Goal: Transaction & Acquisition: Purchase product/service

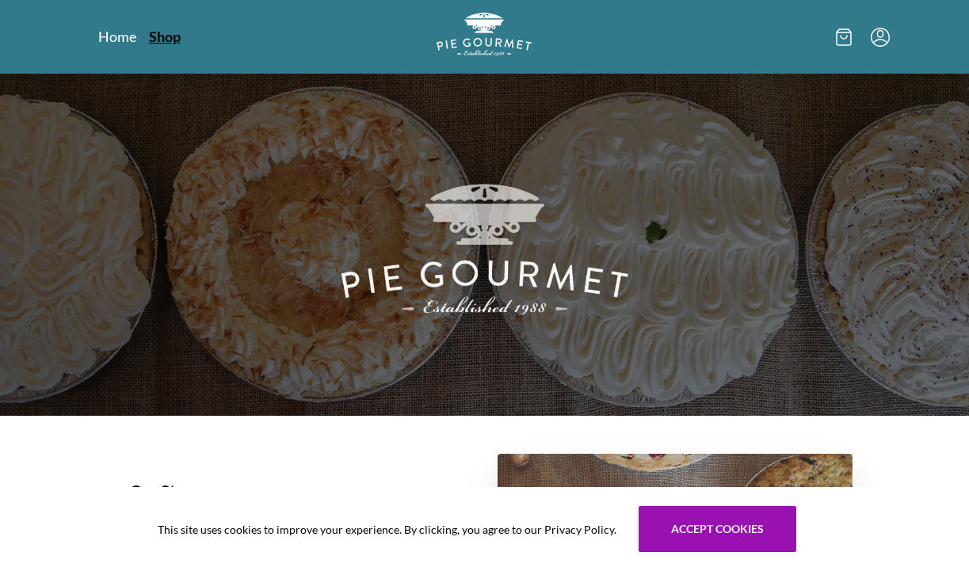
click at [166, 36] on link "Shop" at bounding box center [165, 36] width 32 height 19
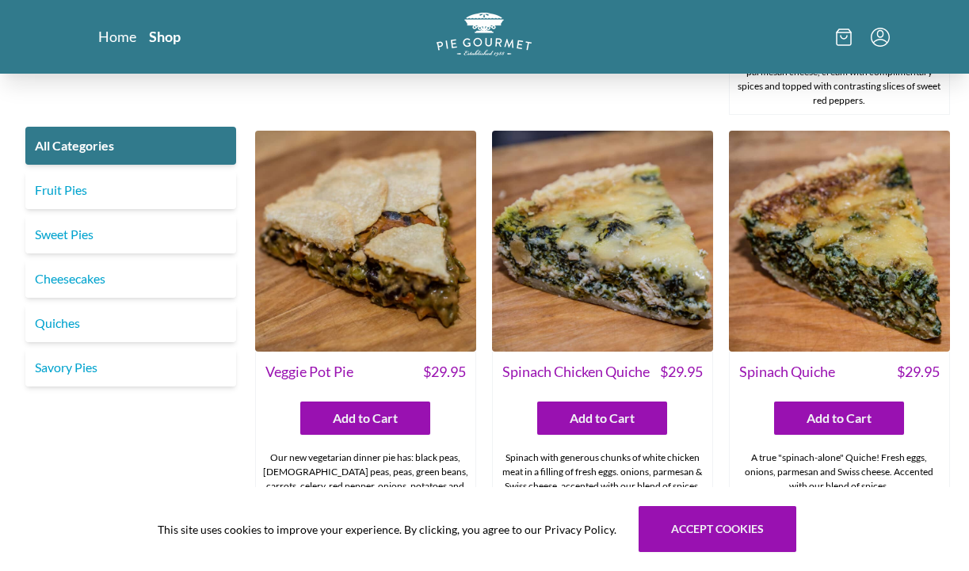
scroll to position [1346, 0]
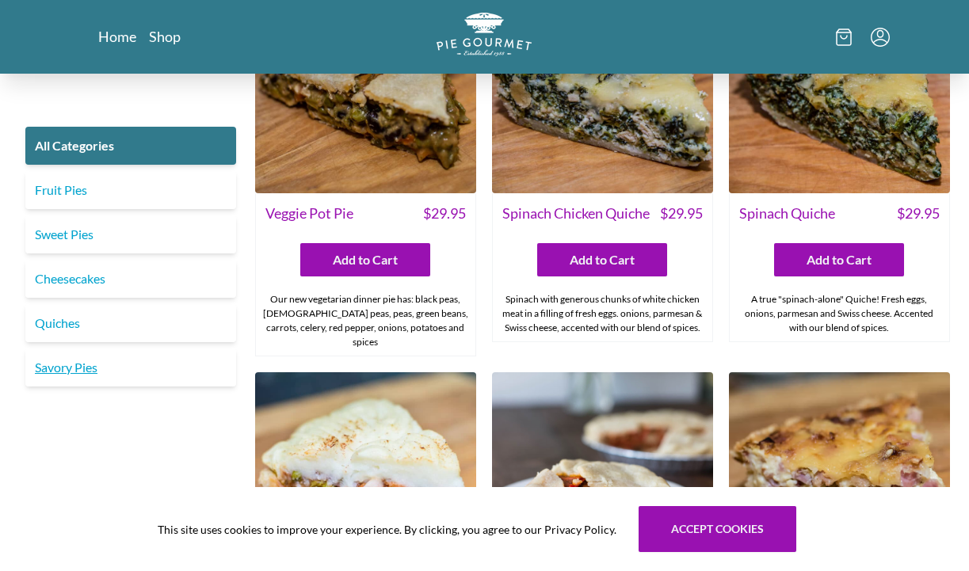
click at [103, 371] on link "Savory Pies" at bounding box center [130, 368] width 211 height 38
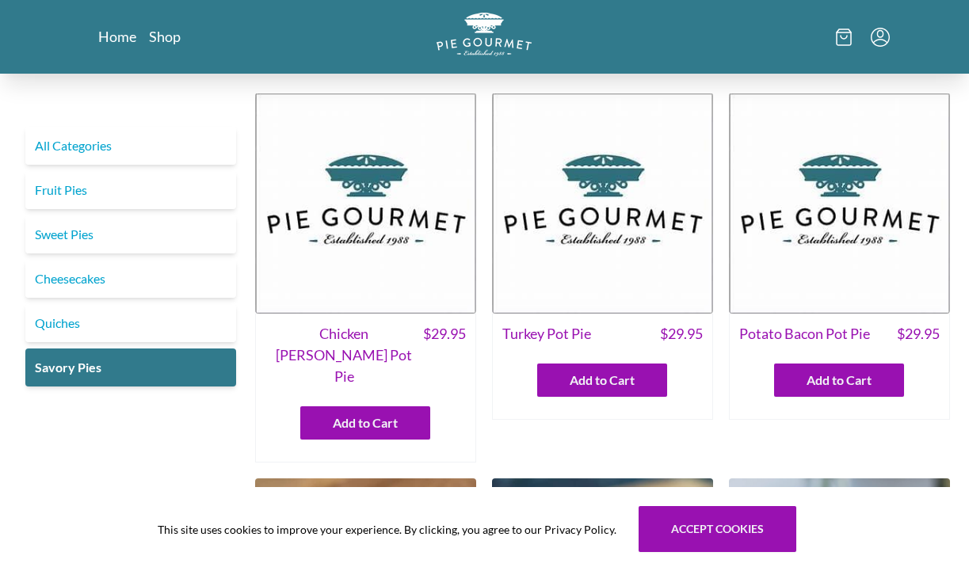
click at [363, 249] on img at bounding box center [365, 203] width 221 height 221
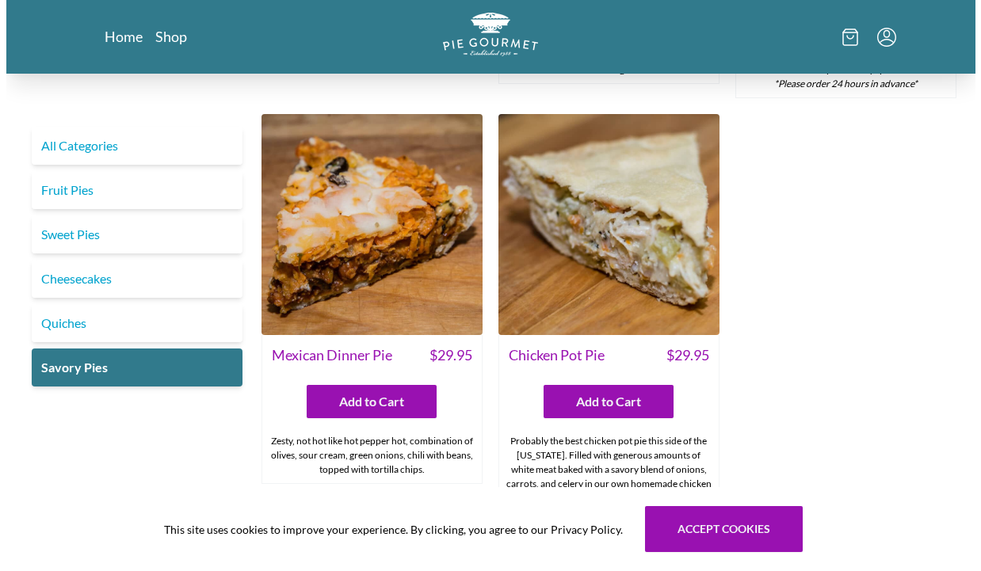
scroll to position [951, 0]
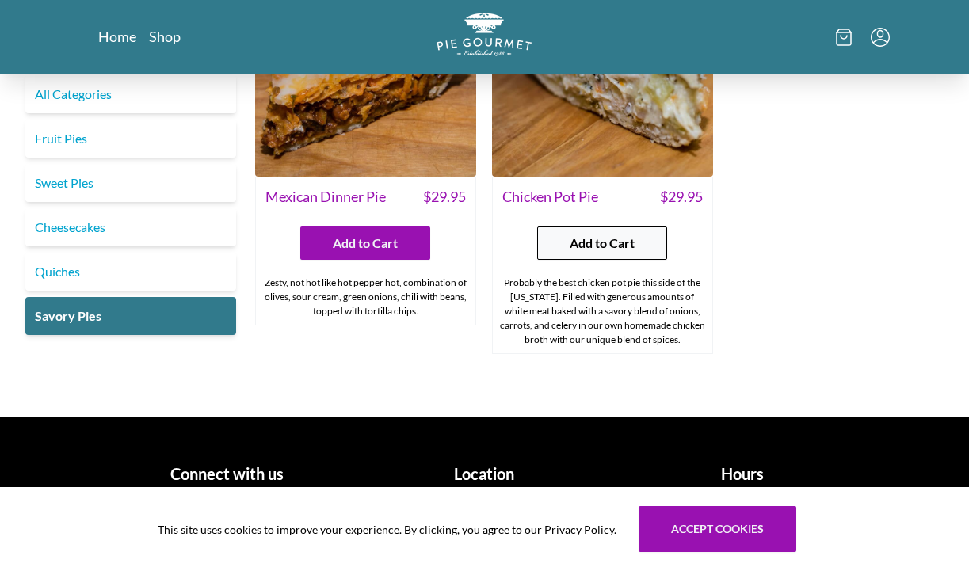
click at [628, 234] on span "Add to Cart" at bounding box center [601, 243] width 65 height 19
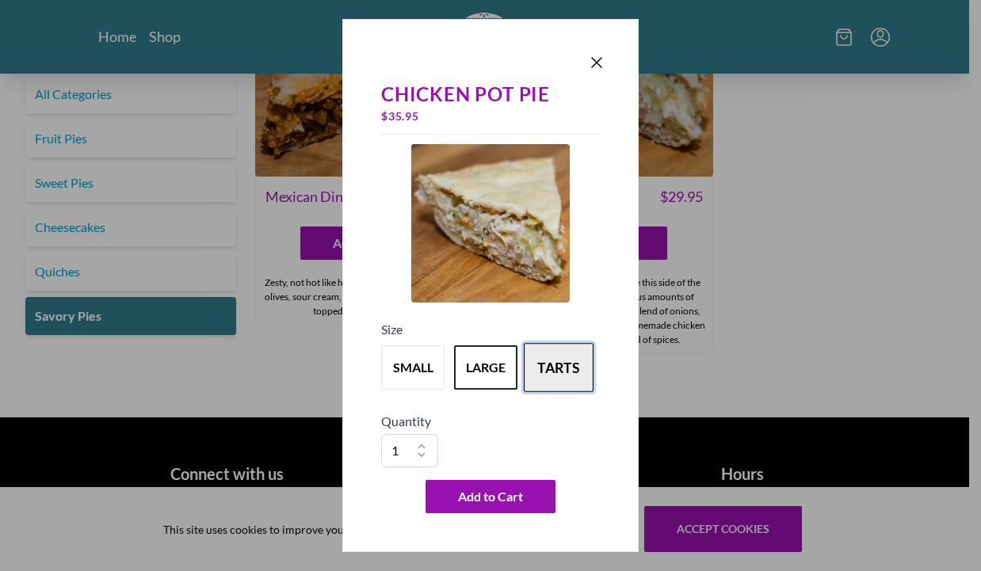
click at [574, 360] on button "tarts" at bounding box center [559, 367] width 70 height 49
click at [566, 384] on button "tarts" at bounding box center [559, 367] width 70 height 49
click at [505, 365] on button "large" at bounding box center [486, 367] width 70 height 49
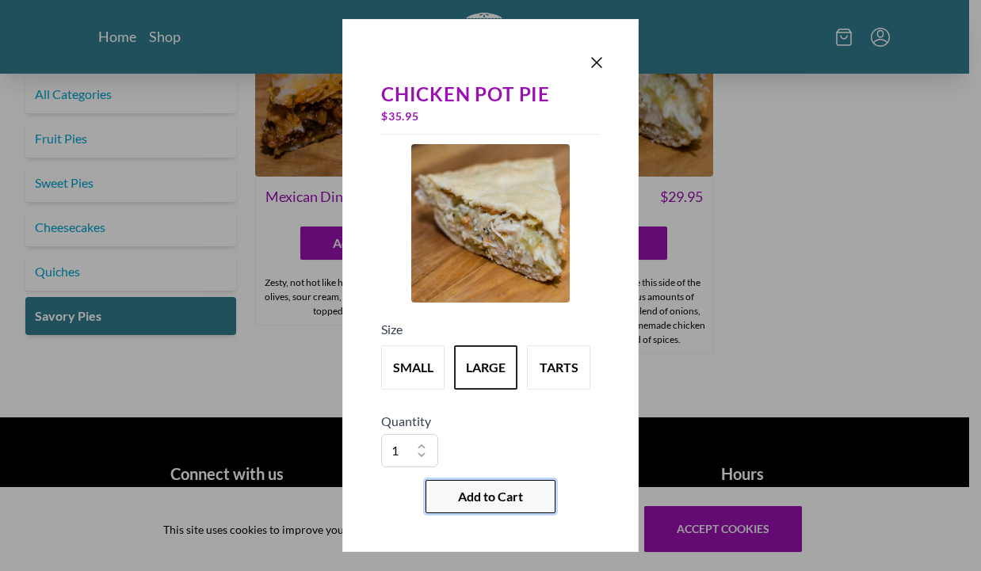
click at [468, 497] on span "Add to Cart" at bounding box center [490, 496] width 65 height 19
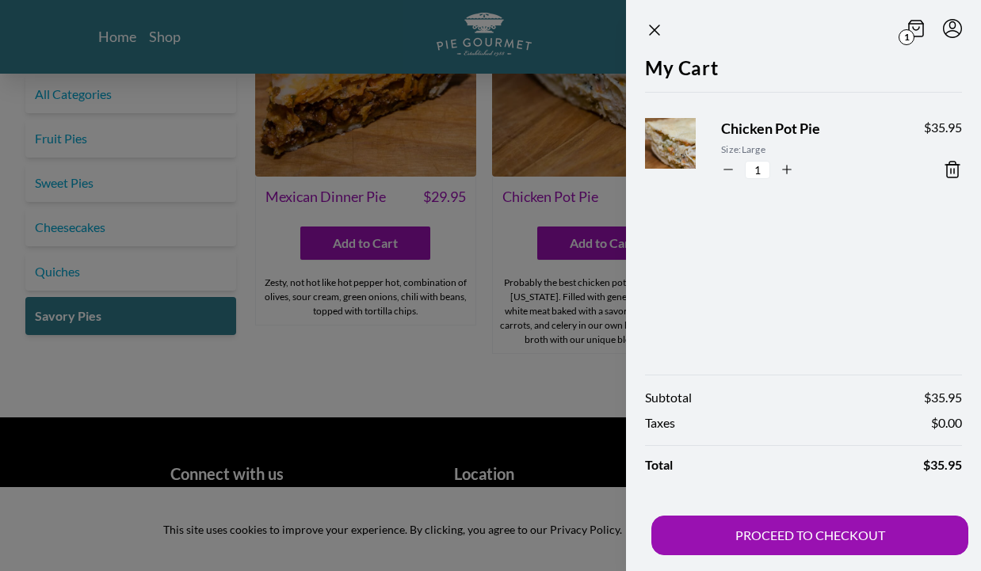
click at [555, 370] on div at bounding box center [490, 285] width 981 height 571
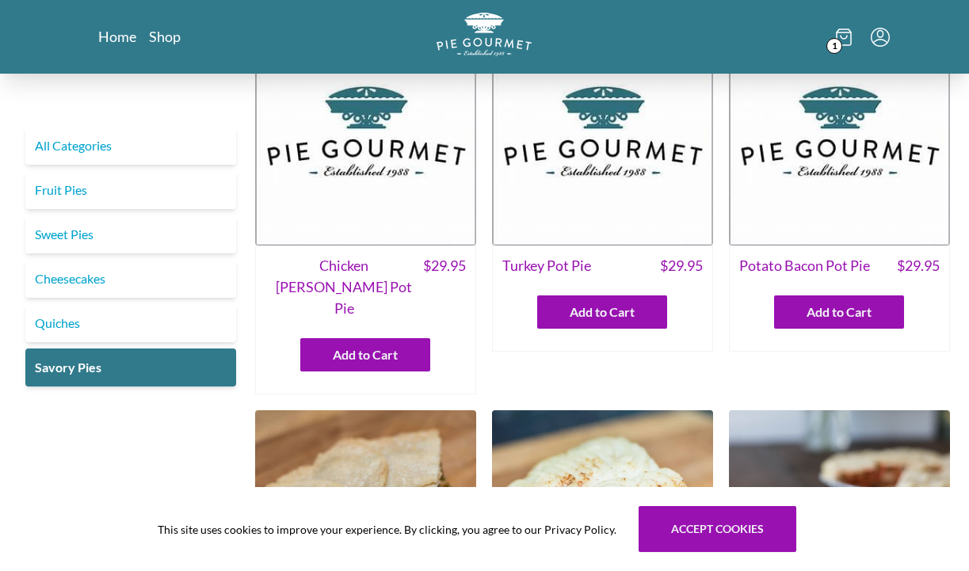
scroll to position [0, 0]
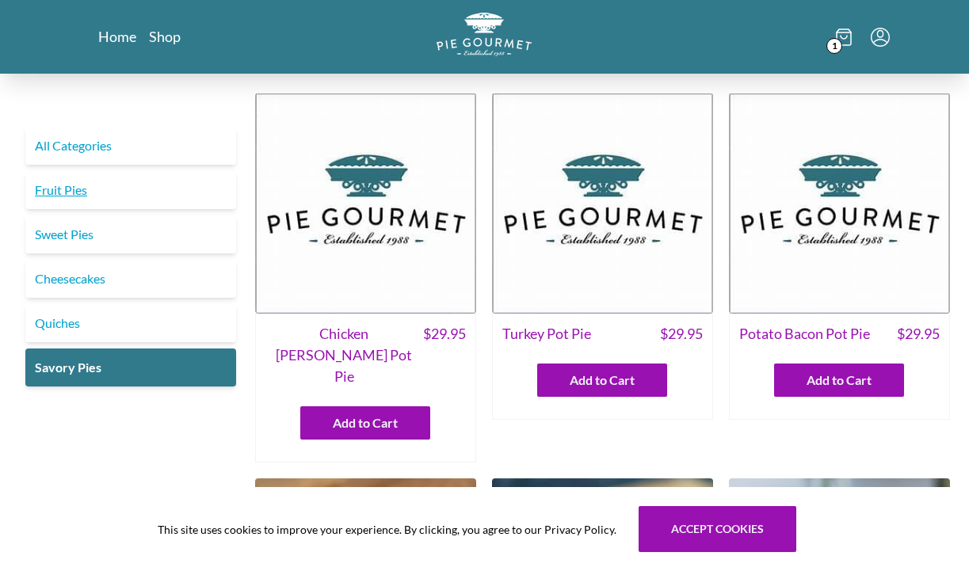
click at [54, 192] on link "Fruit Pies" at bounding box center [130, 190] width 211 height 38
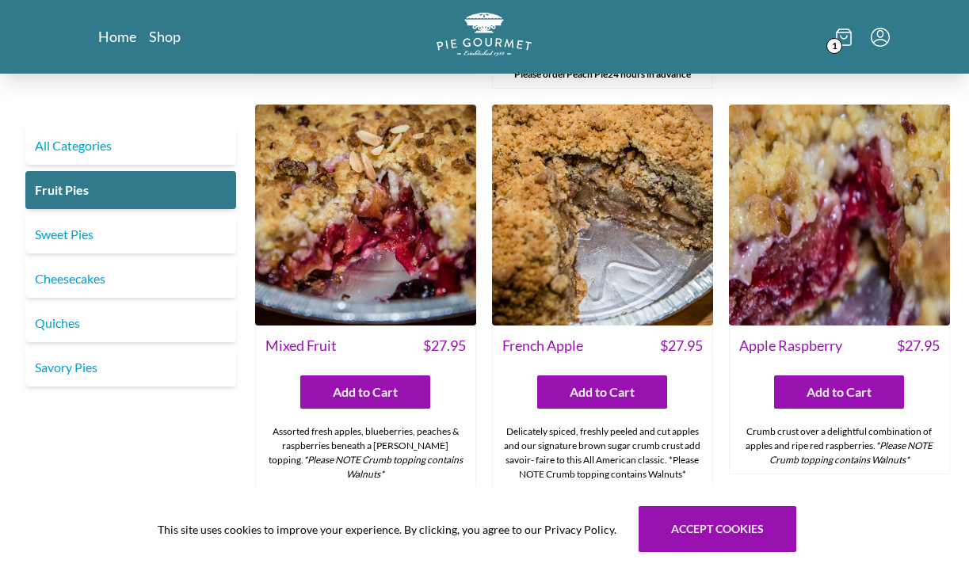
scroll to position [1267, 0]
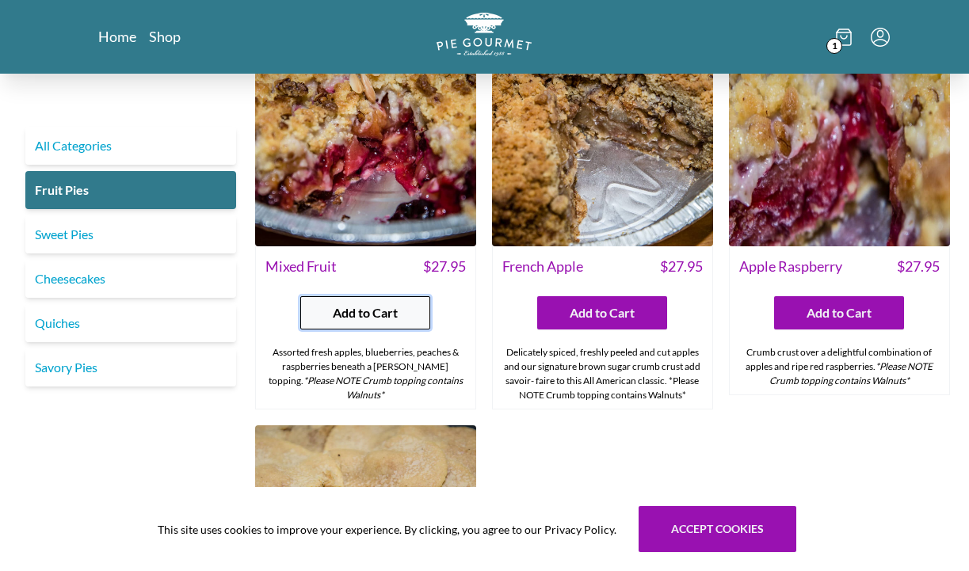
click at [389, 323] on button "Add to Cart" at bounding box center [365, 312] width 130 height 33
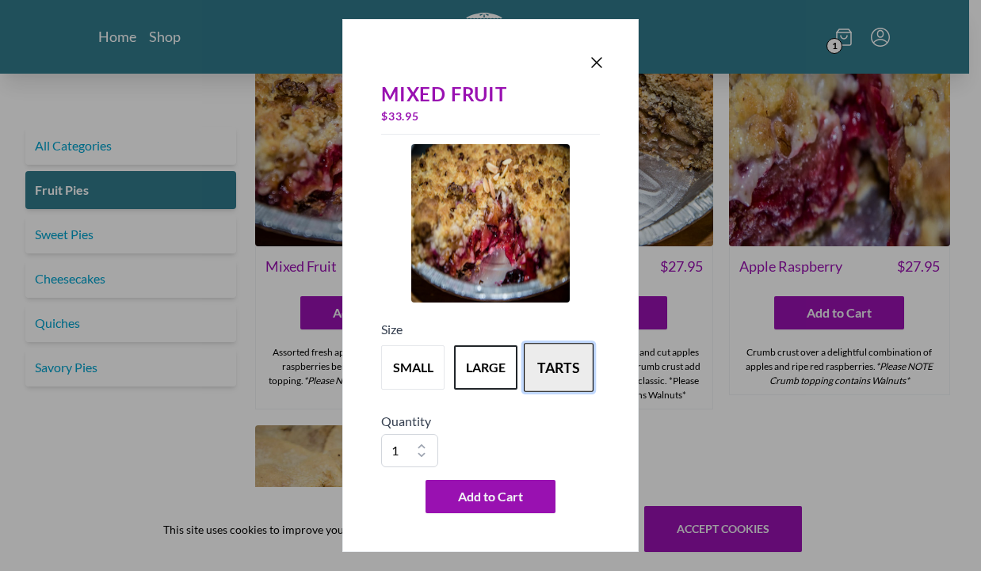
click at [573, 372] on button "tarts" at bounding box center [559, 367] width 70 height 49
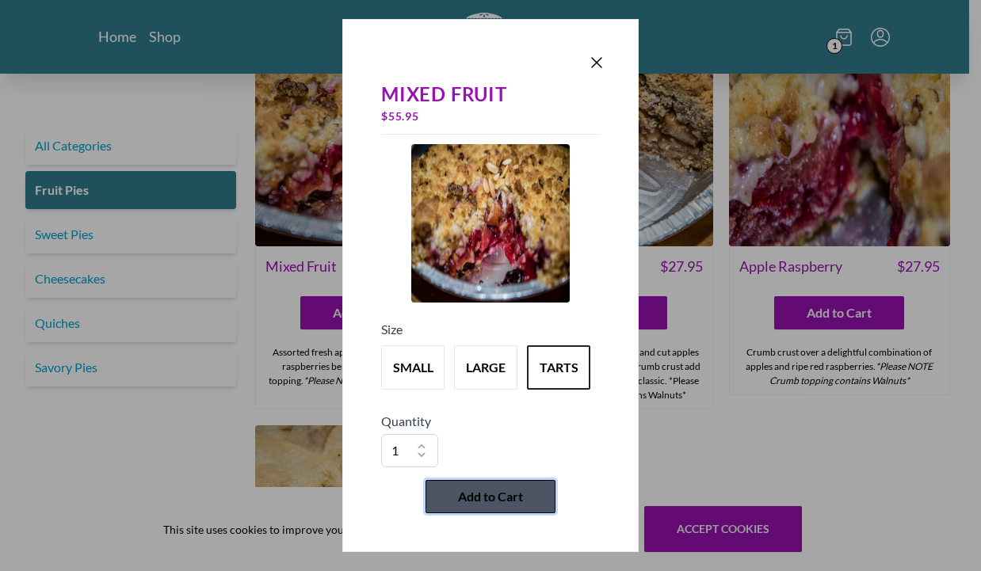
click at [525, 496] on button "Add to Cart" at bounding box center [490, 496] width 130 height 33
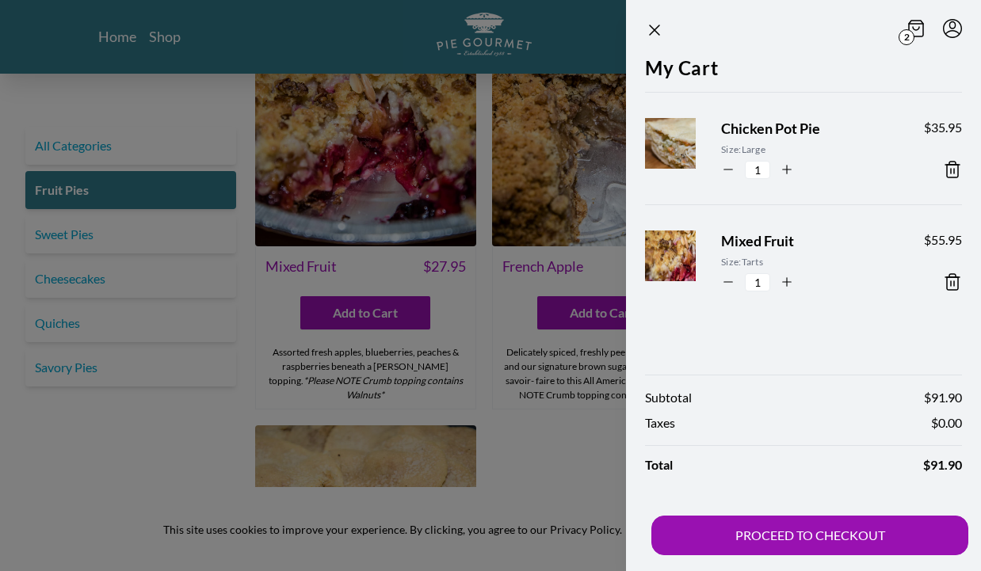
click at [657, 249] on img at bounding box center [685, 263] width 97 height 97
click at [539, 482] on div at bounding box center [490, 285] width 981 height 571
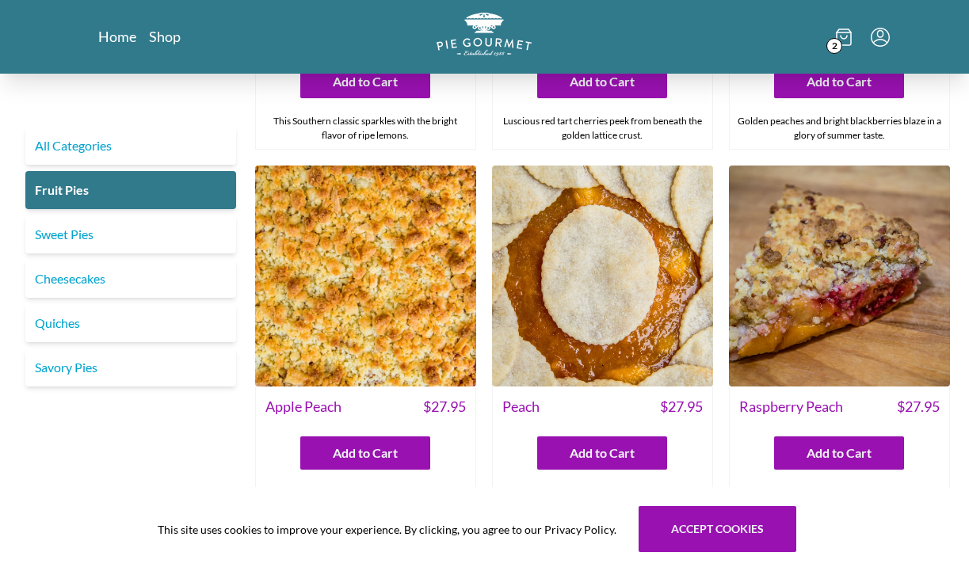
scroll to position [1109, 0]
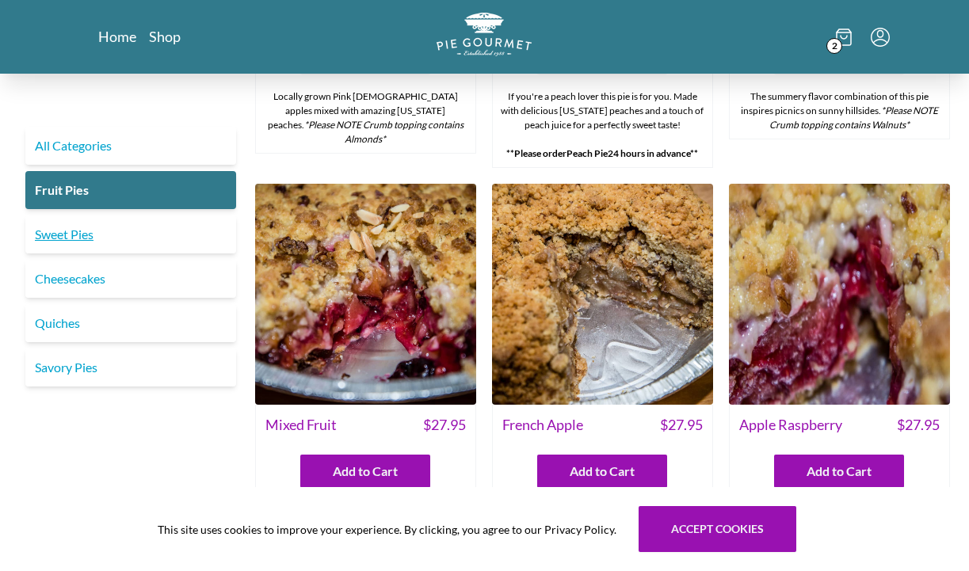
click at [131, 217] on link "Sweet Pies" at bounding box center [130, 234] width 211 height 38
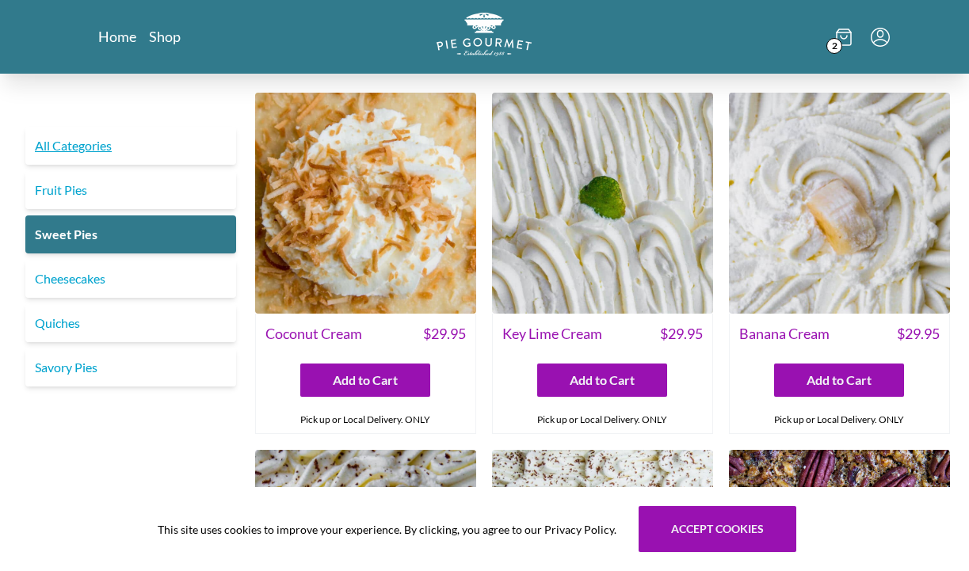
click at [108, 135] on link "All Categories" at bounding box center [130, 146] width 211 height 38
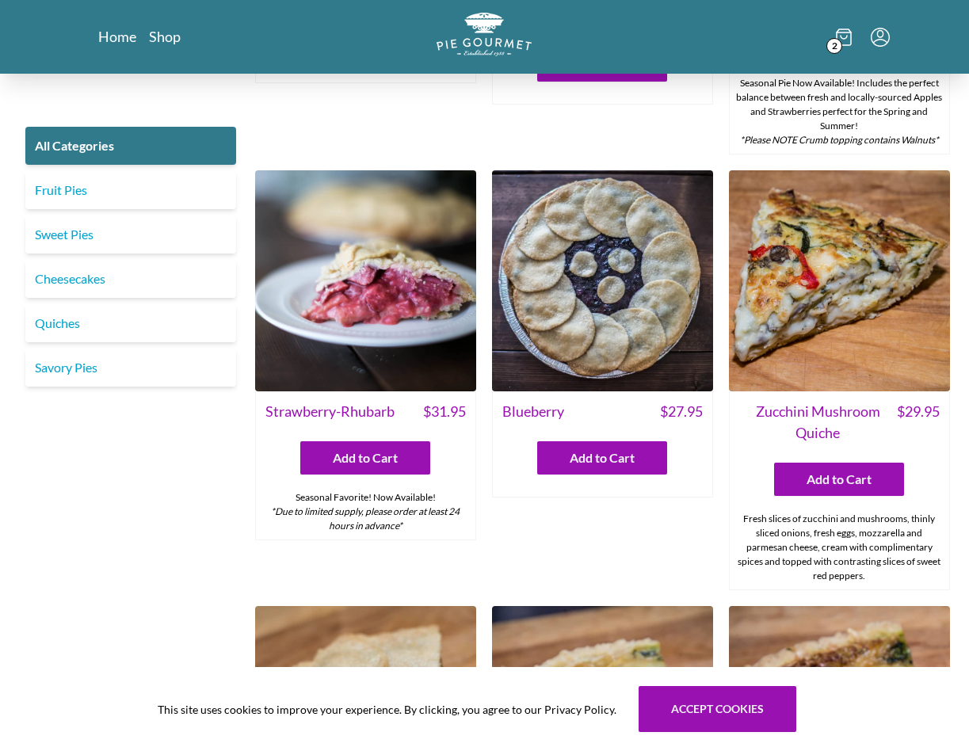
scroll to position [317, 0]
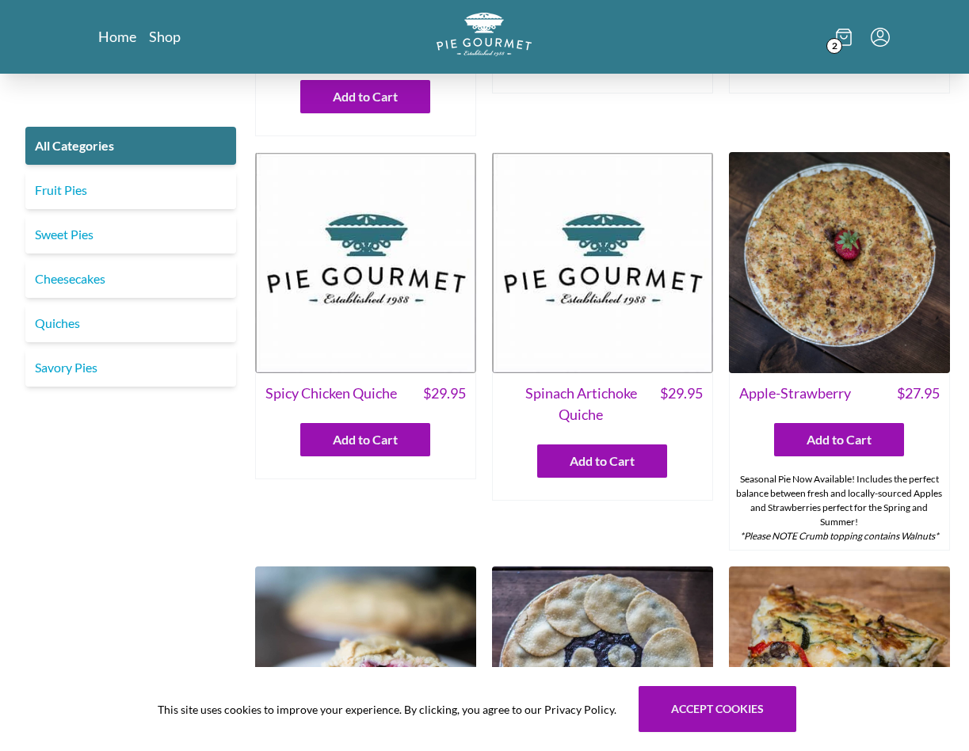
click at [844, 40] on icon at bounding box center [844, 37] width 16 height 17
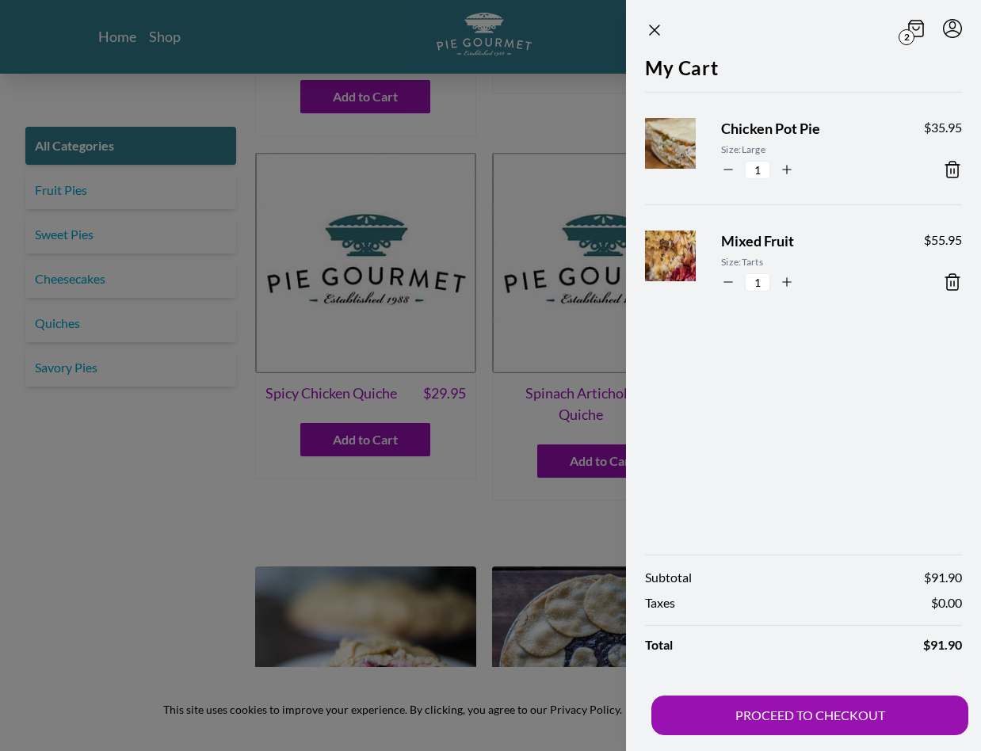
click at [748, 265] on span "Size: Tarts" at bounding box center [809, 262] width 177 height 14
click at [948, 285] on icon at bounding box center [952, 281] width 19 height 19
click at [238, 501] on div at bounding box center [490, 375] width 981 height 751
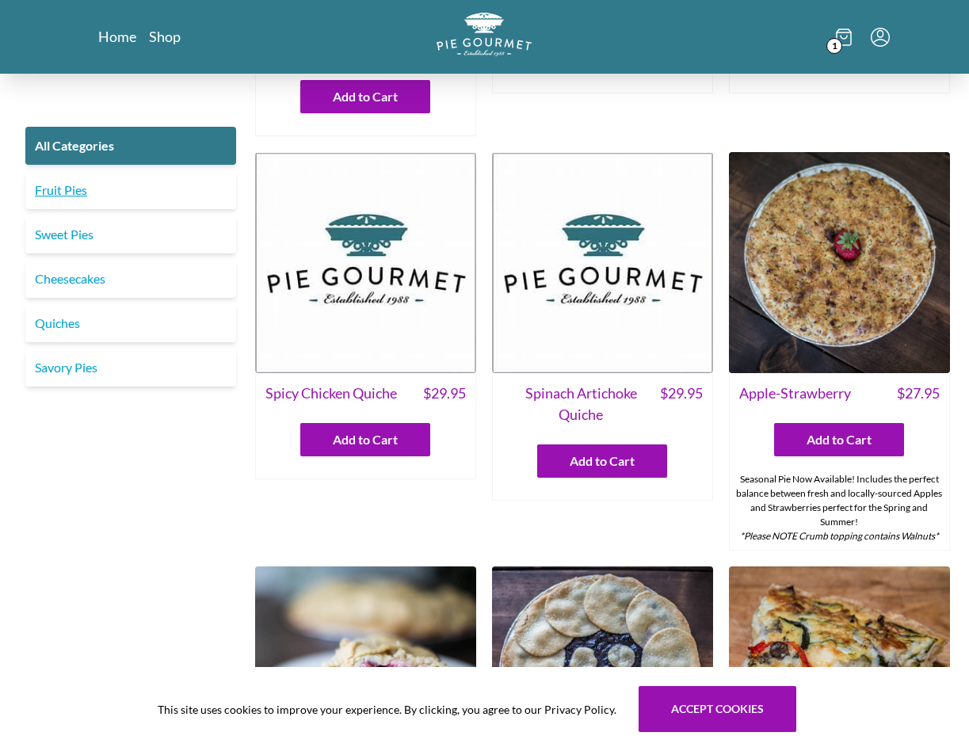
click at [56, 200] on link "Fruit Pies" at bounding box center [130, 190] width 211 height 38
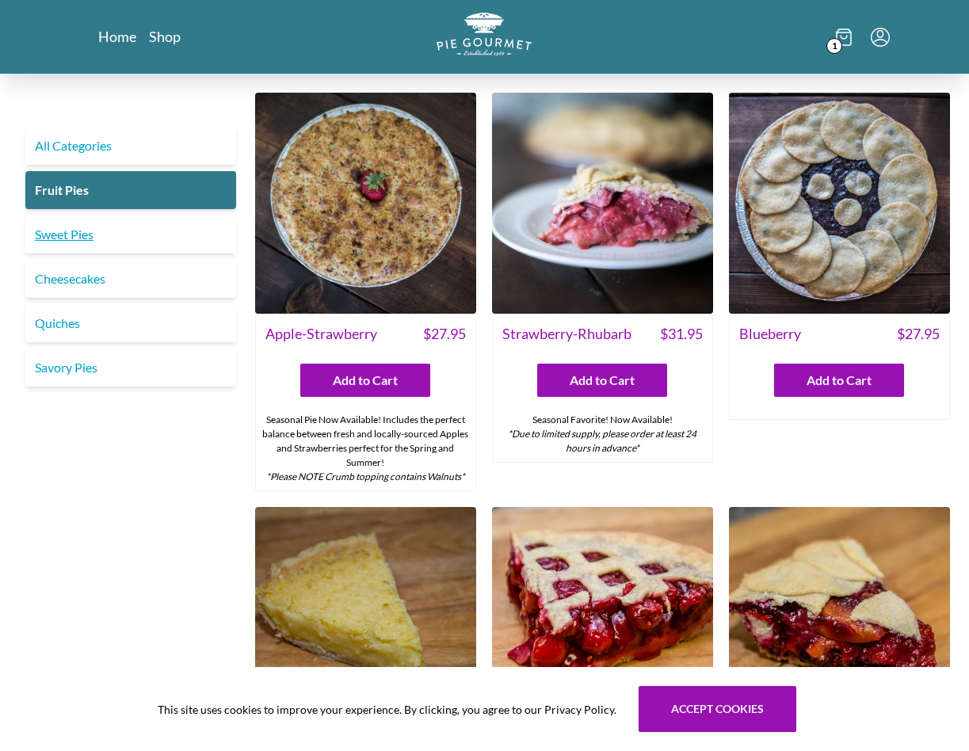
click at [86, 241] on link "Sweet Pies" at bounding box center [130, 234] width 211 height 38
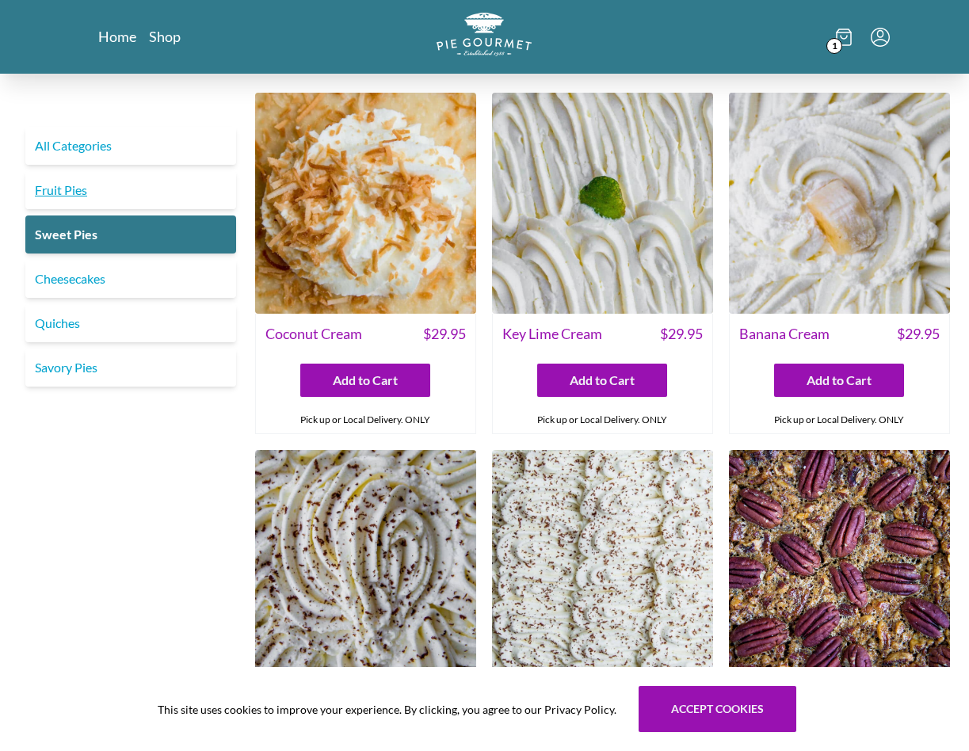
click at [81, 201] on link "Fruit Pies" at bounding box center [130, 190] width 211 height 38
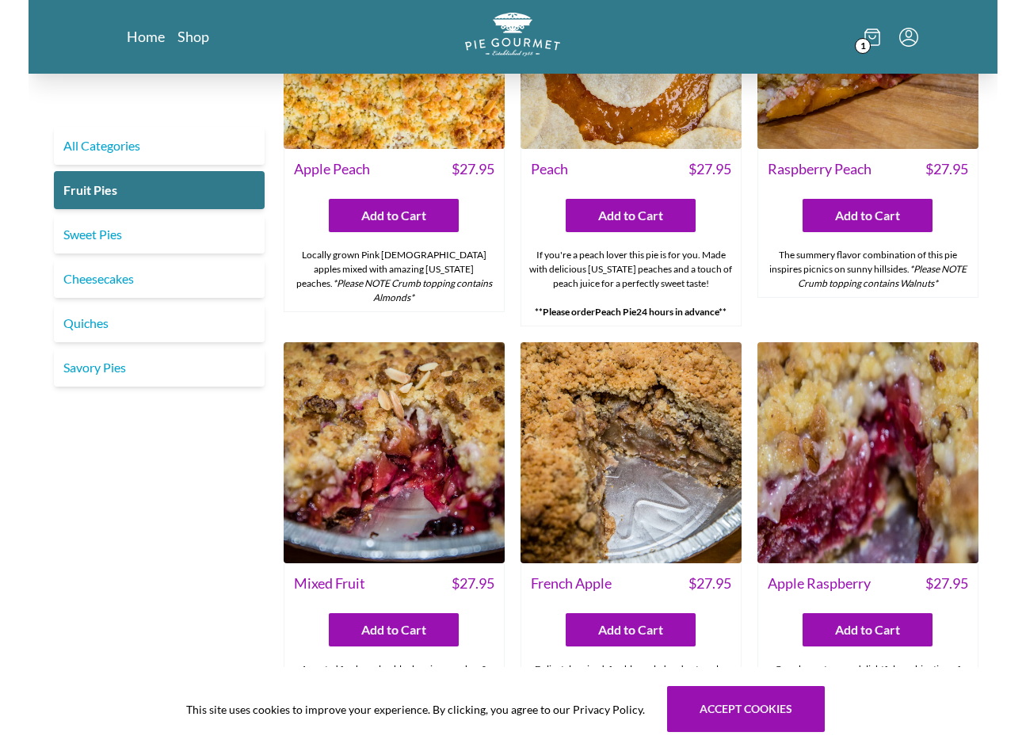
scroll to position [1109, 0]
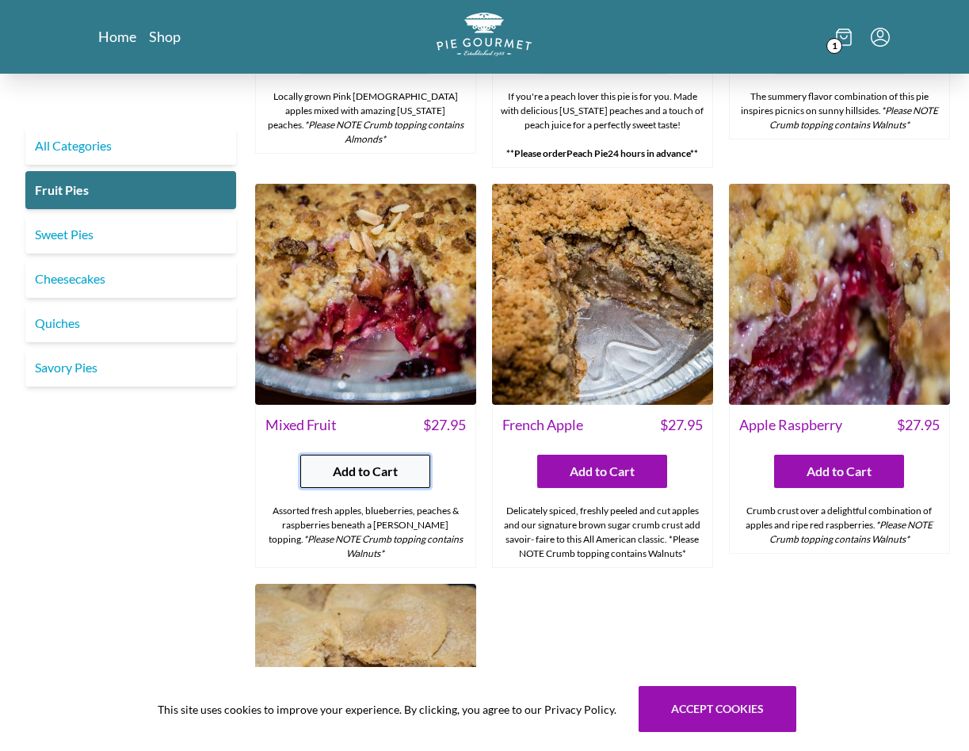
click at [358, 467] on span "Add to Cart" at bounding box center [365, 471] width 65 height 19
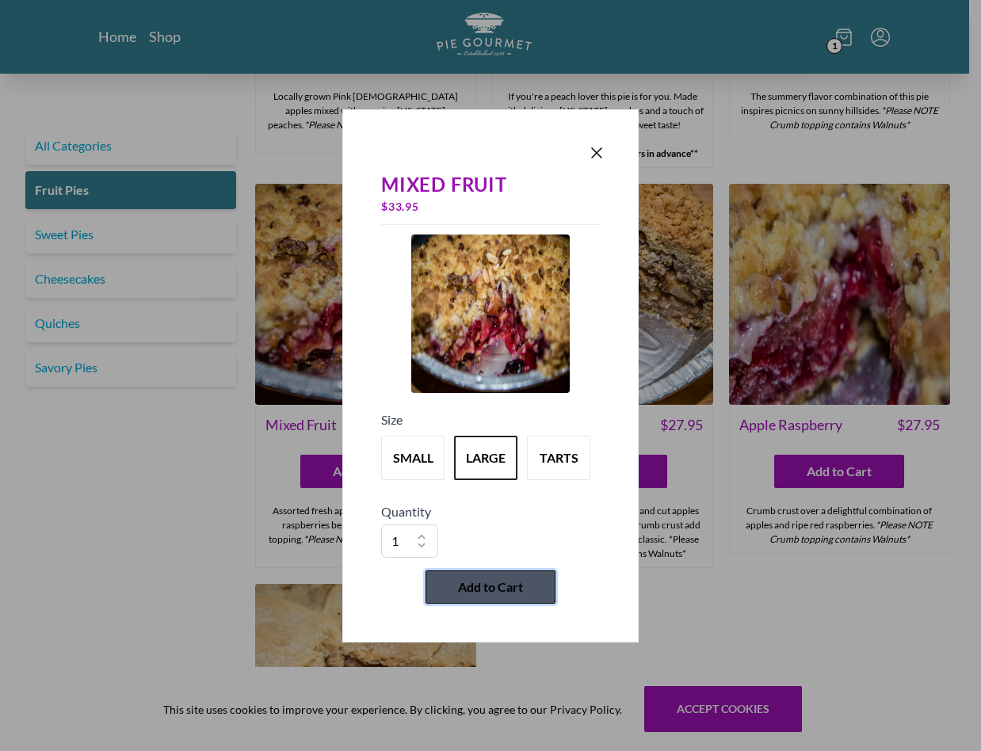
click at [501, 570] on span "Add to Cart" at bounding box center [490, 586] width 65 height 19
click at [905, 570] on body "Home Shop 1 All Categories Fruit Pies Sweet Pies Cheesecakes Quiches Savory Pie…" at bounding box center [490, 43] width 981 height 2305
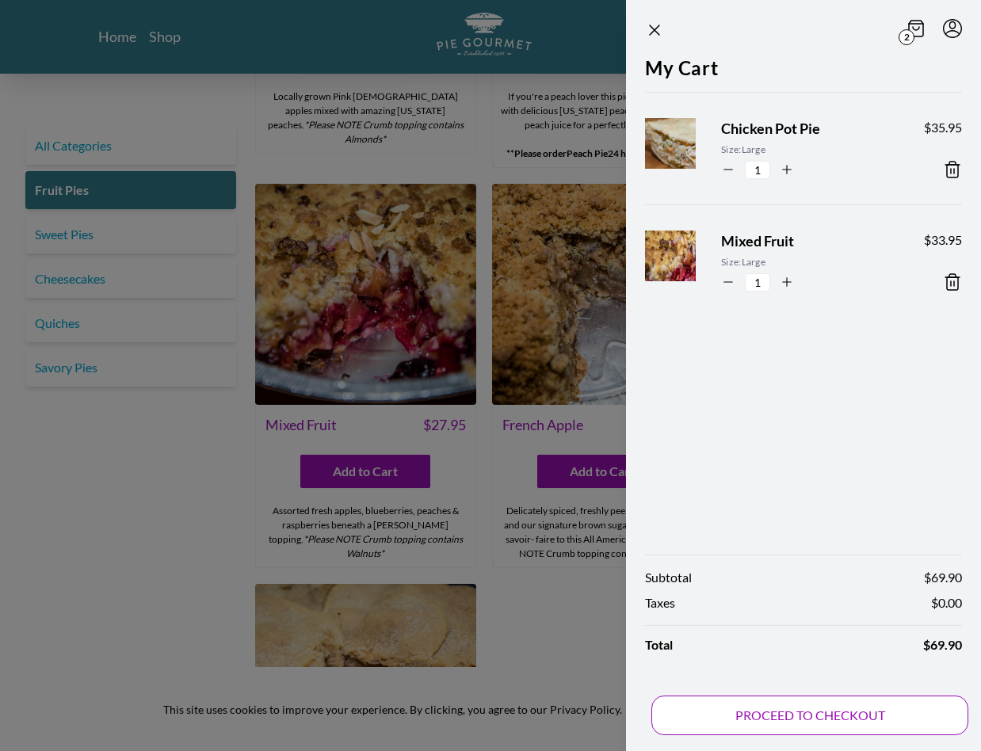
click at [868, 570] on button "PROCEED TO CHECKOUT" at bounding box center [809, 715] width 317 height 40
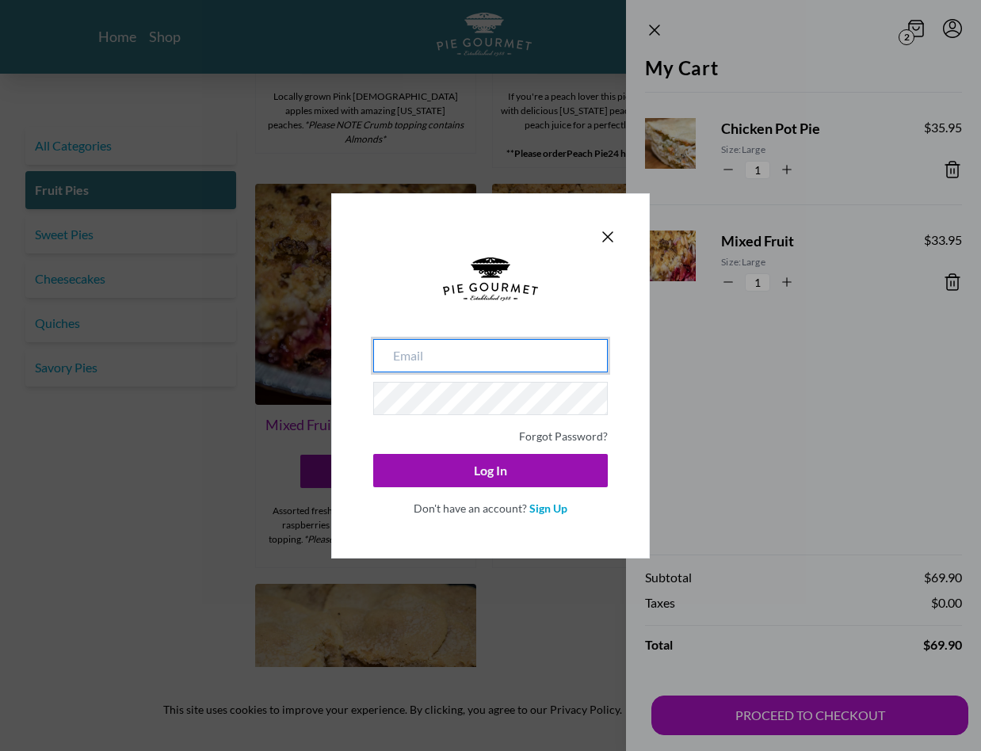
click at [497, 369] on input "email" at bounding box center [490, 355] width 234 height 33
type input "[EMAIL_ADDRESS][DOMAIN_NAME]"
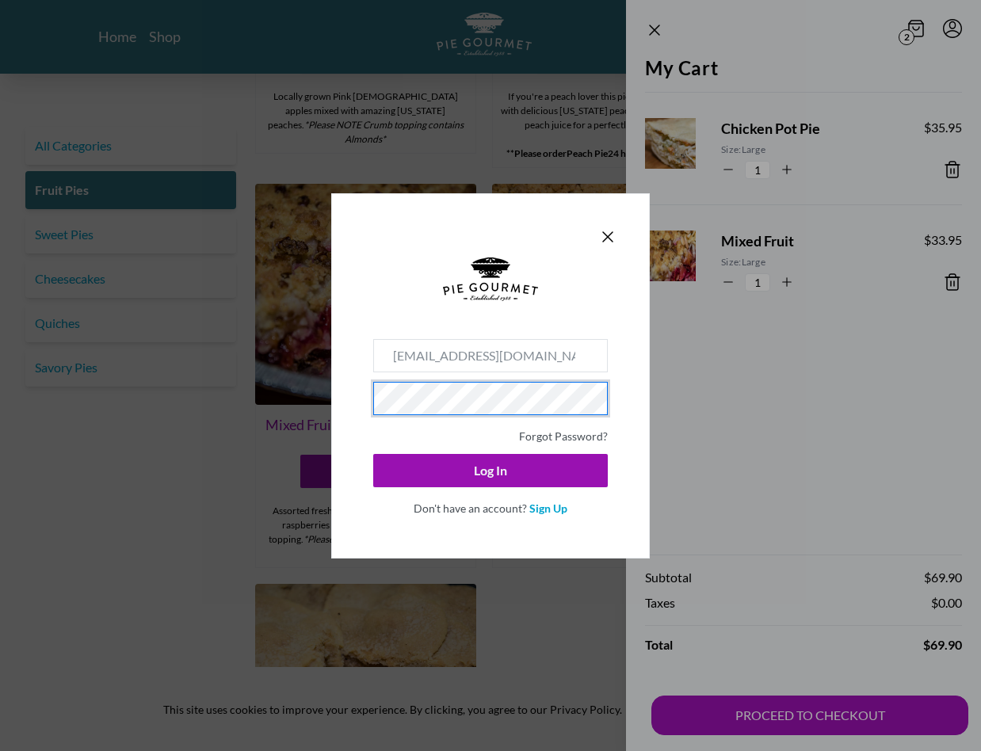
click at [373, 454] on button "Log In" at bounding box center [490, 470] width 234 height 33
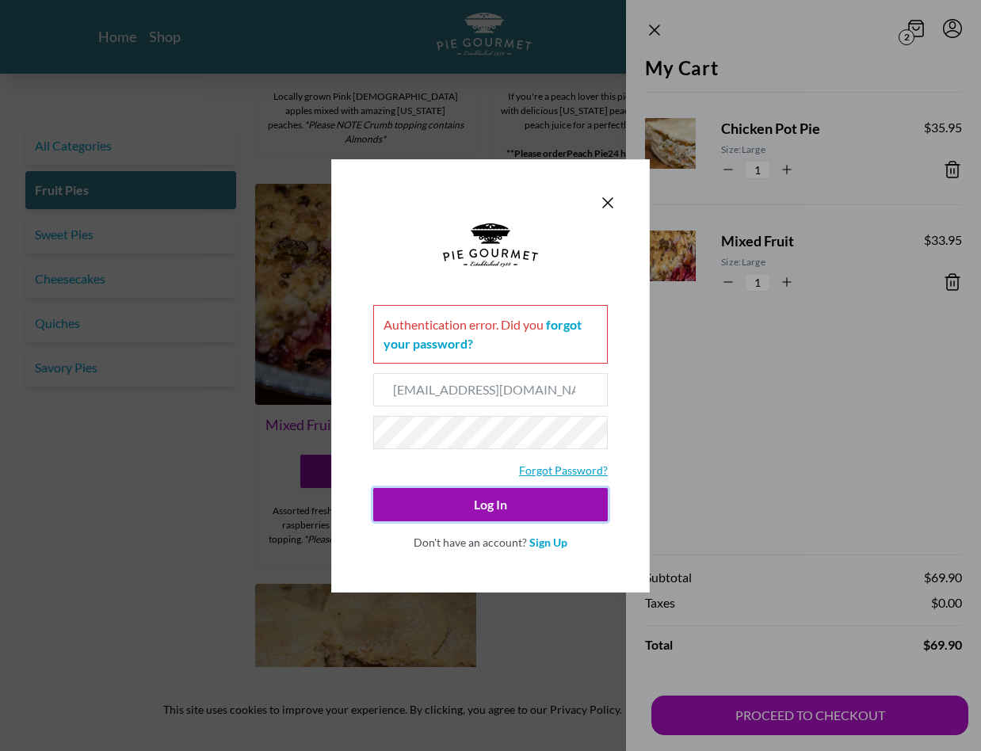
click at [581, 471] on link "Forgot Password?" at bounding box center [563, 469] width 89 height 13
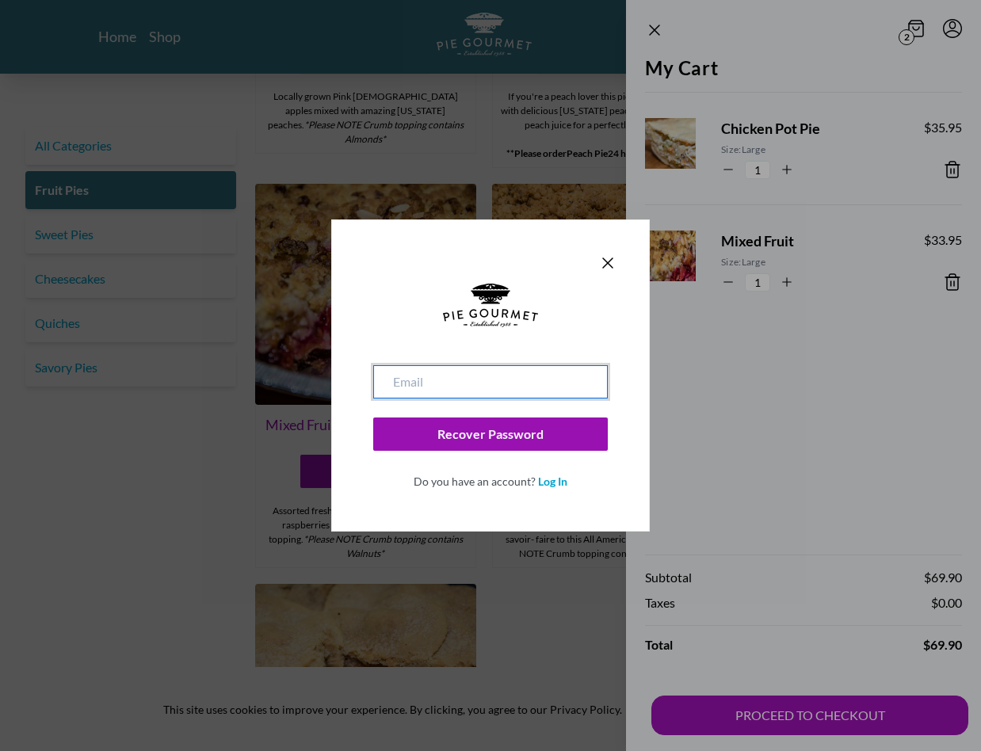
click at [540, 383] on input "email" at bounding box center [490, 381] width 234 height 33
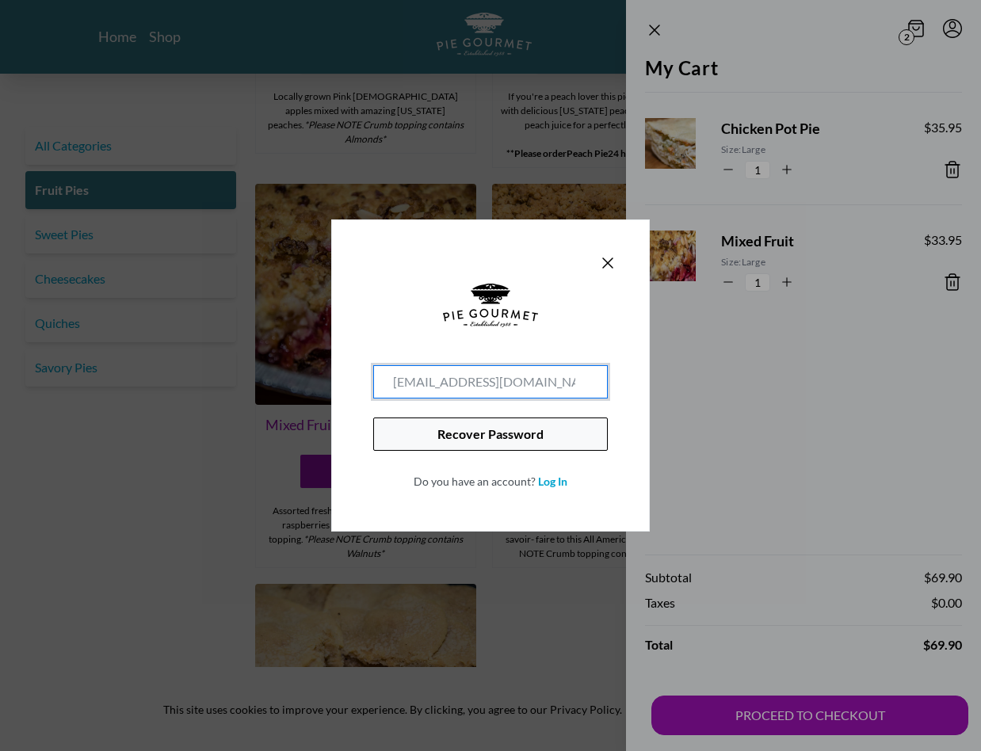
type input "[EMAIL_ADDRESS][DOMAIN_NAME]"
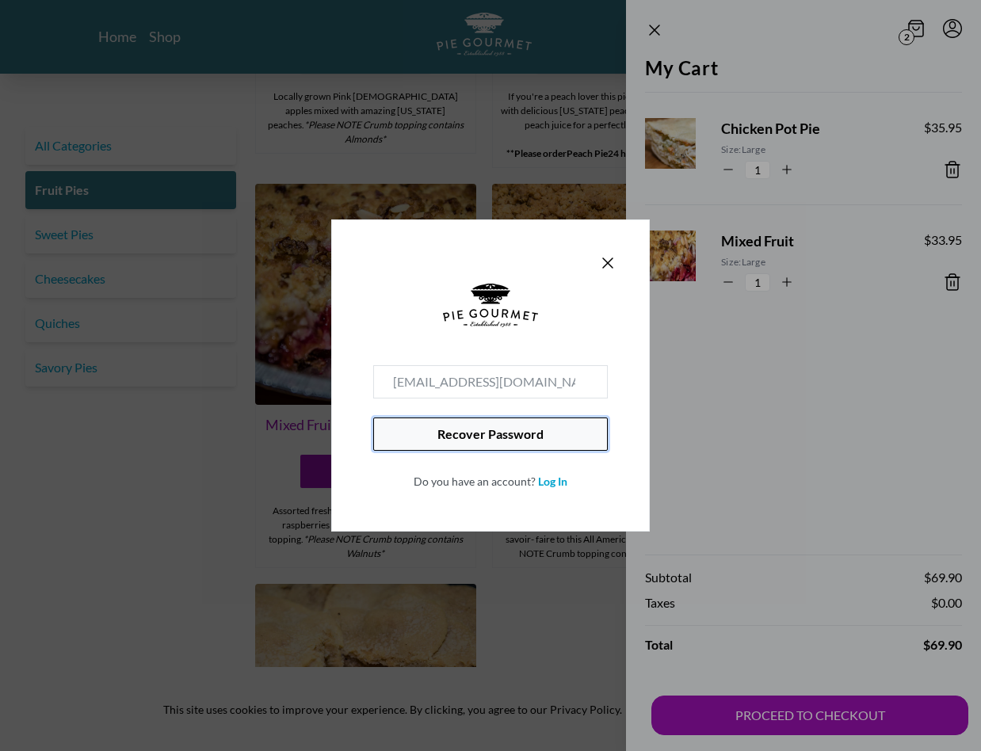
click at [507, 430] on button "Recover Password" at bounding box center [490, 433] width 234 height 33
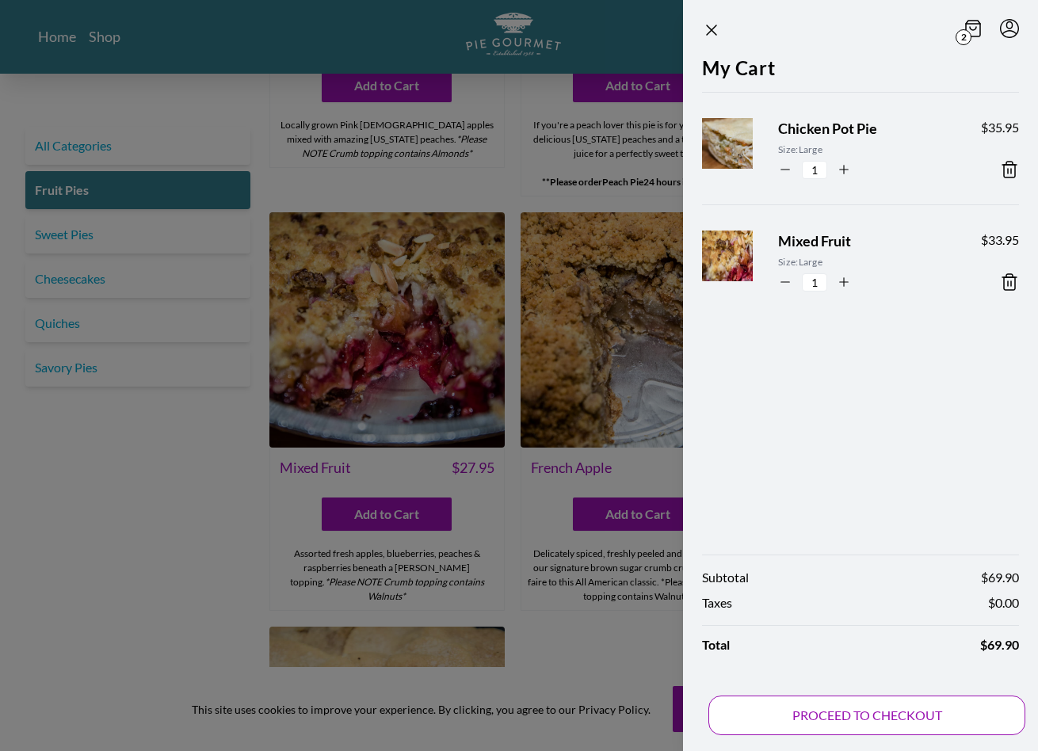
click at [881, 570] on button "PROCEED TO CHECKOUT" at bounding box center [866, 715] width 317 height 40
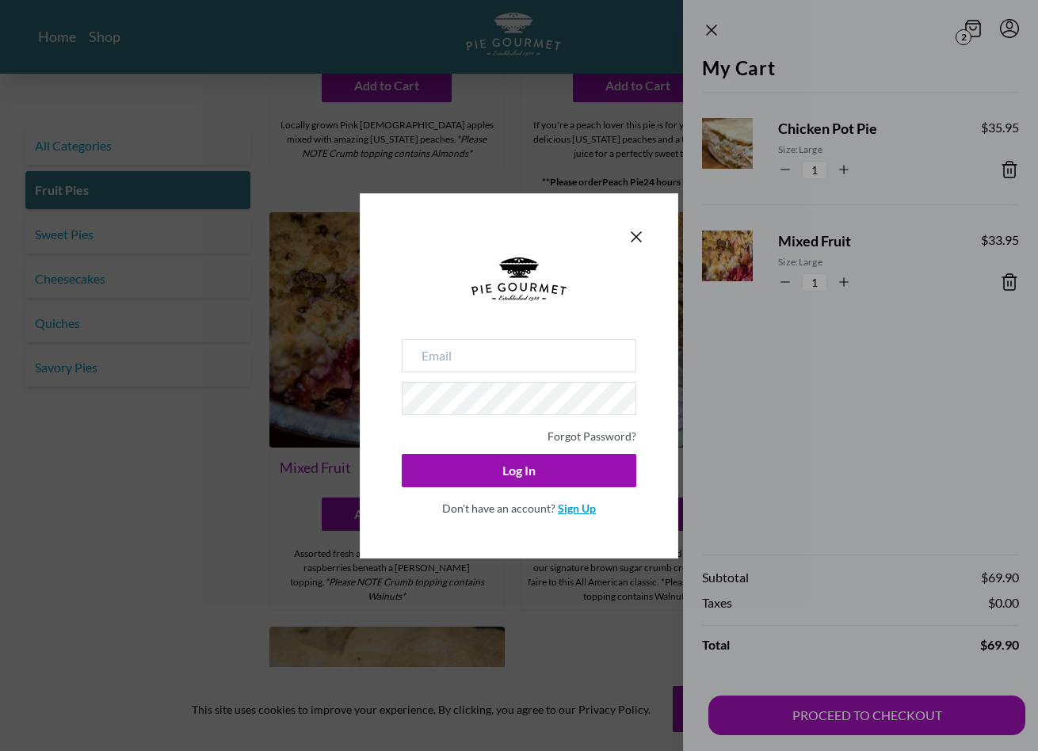
click at [586, 513] on link "Sign Up" at bounding box center [577, 507] width 38 height 13
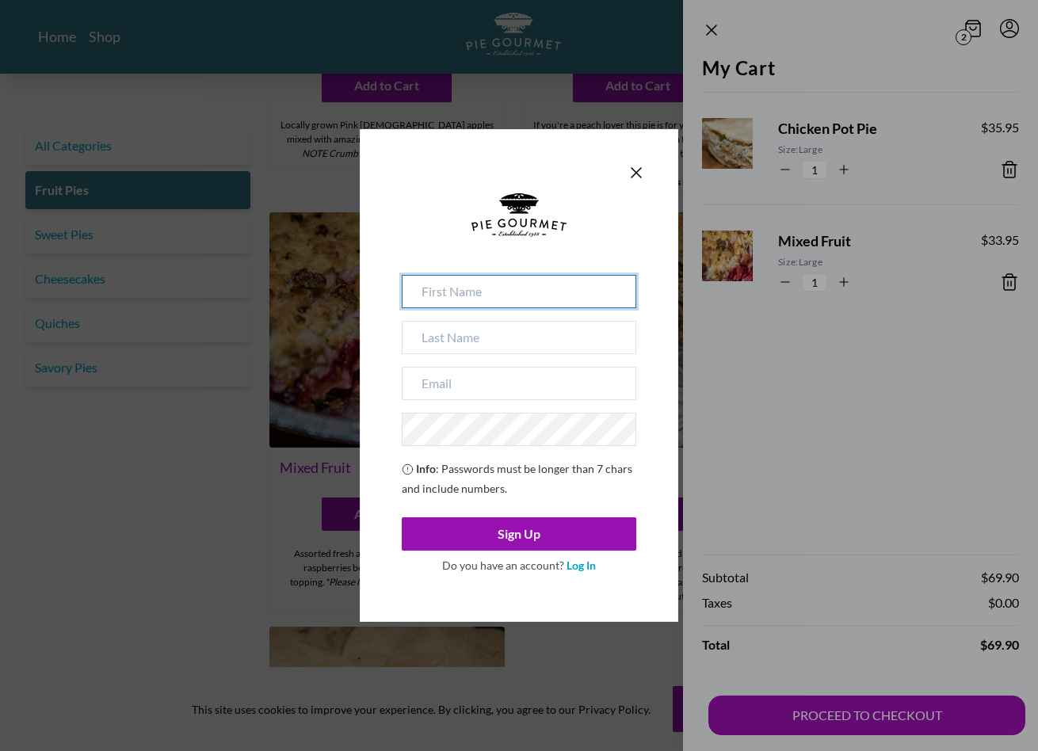
click at [503, 288] on input at bounding box center [519, 291] width 234 height 33
type input "[PERSON_NAME]"
type input "[EMAIL_ADDRESS][DOMAIN_NAME]"
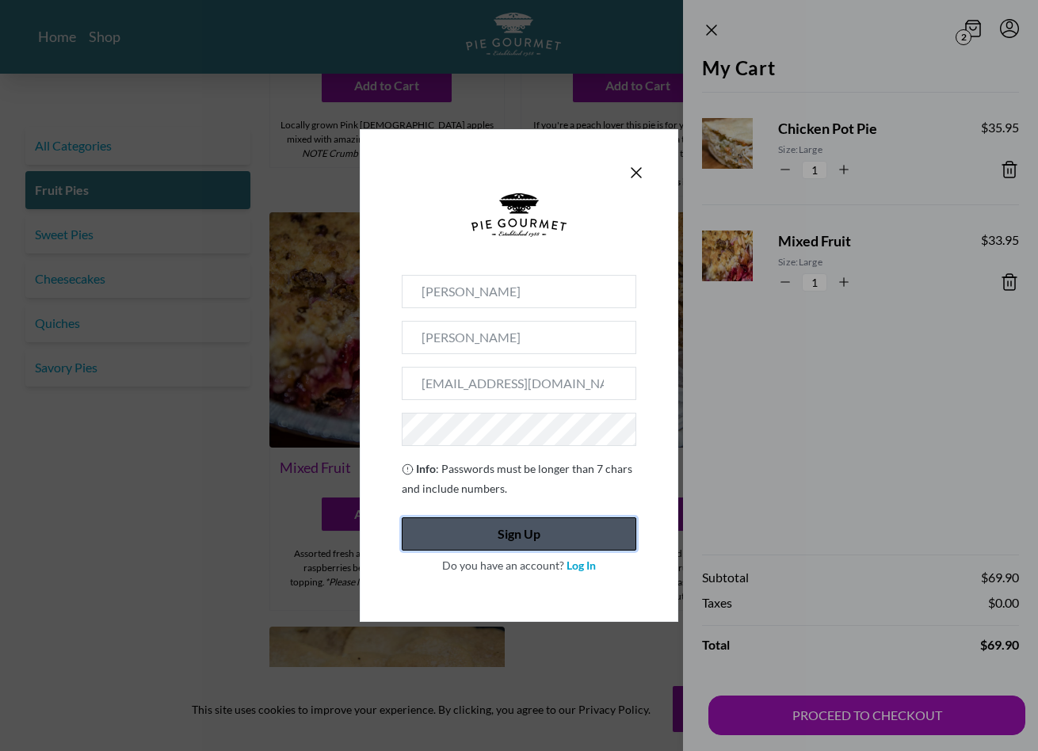
click at [571, 538] on button "Sign Up" at bounding box center [519, 533] width 234 height 33
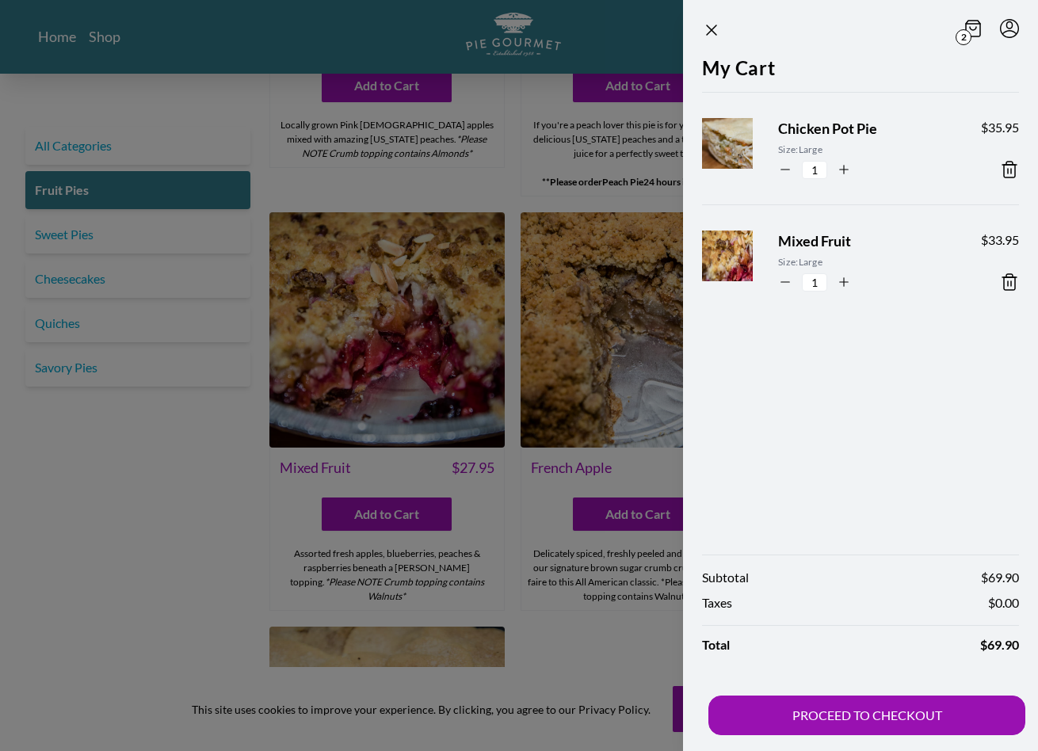
click at [968, 280] on icon at bounding box center [1009, 281] width 19 height 19
click at [421, 192] on div at bounding box center [519, 375] width 1038 height 751
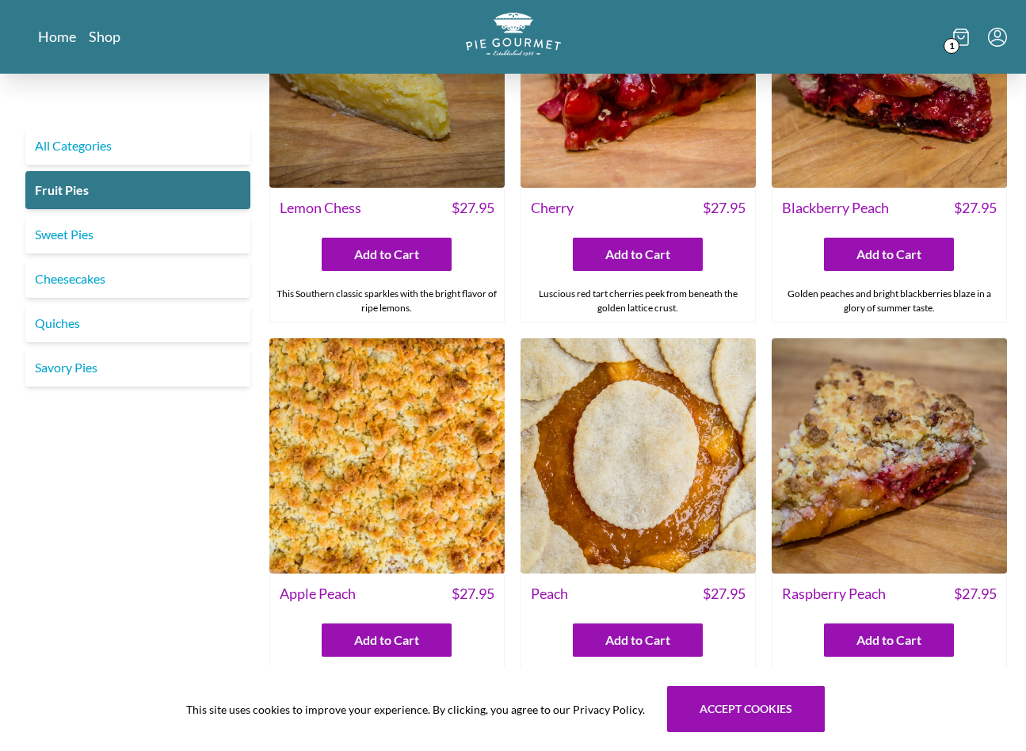
scroll to position [238, 0]
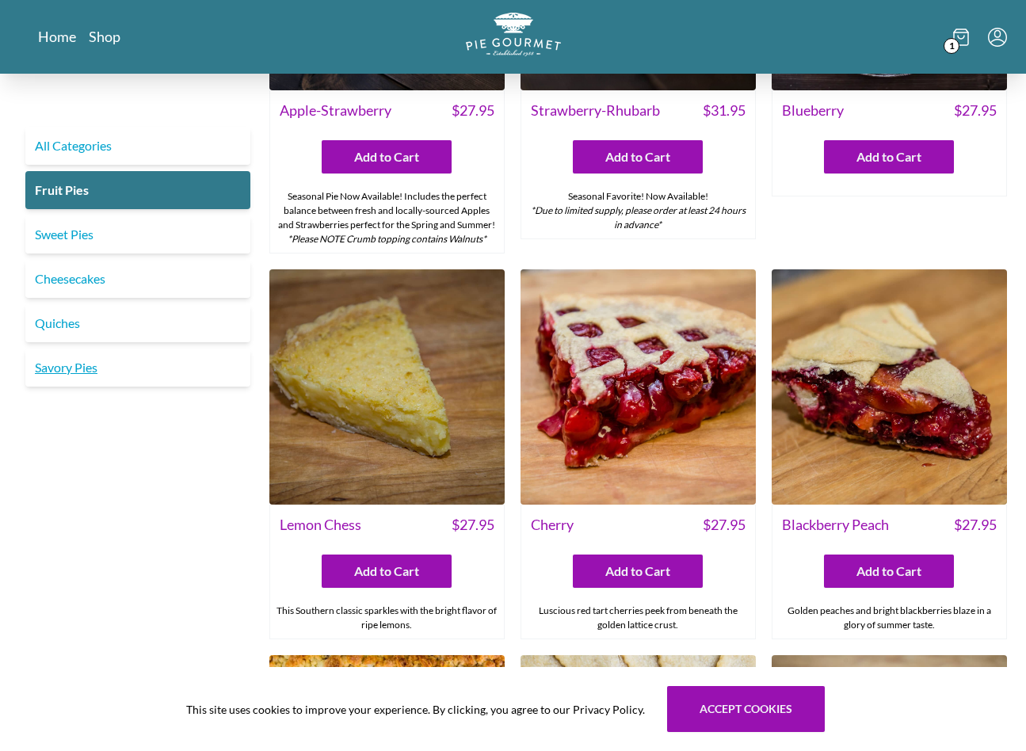
click at [48, 371] on link "Savory Pies" at bounding box center [137, 368] width 225 height 38
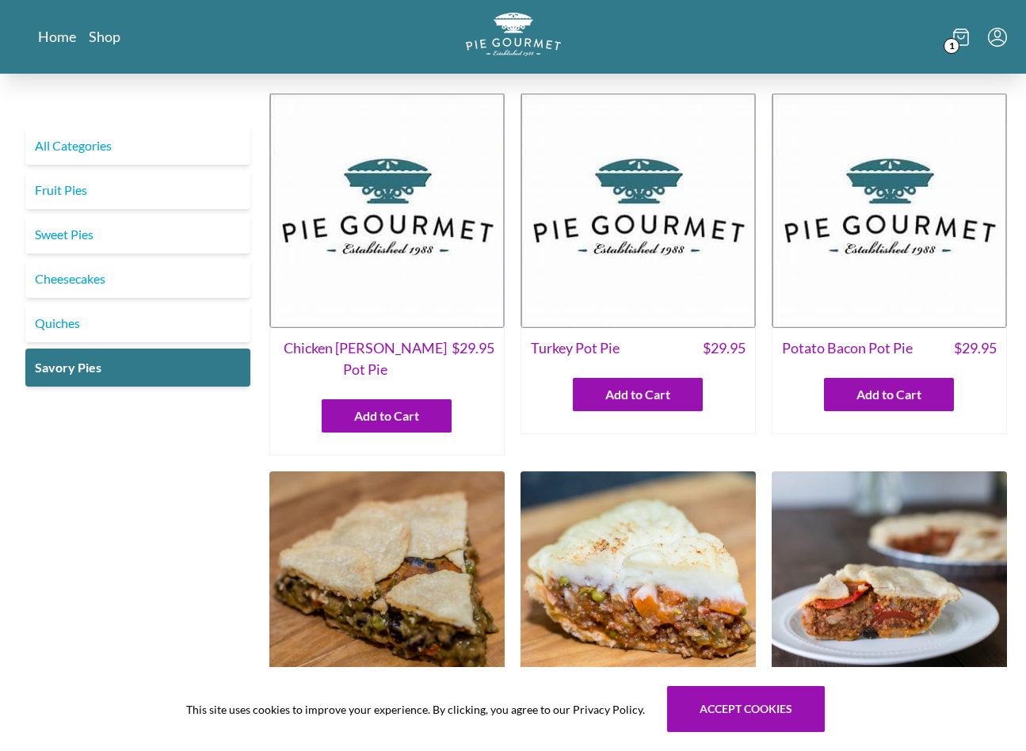
click at [391, 269] on img at bounding box center [386, 210] width 235 height 235
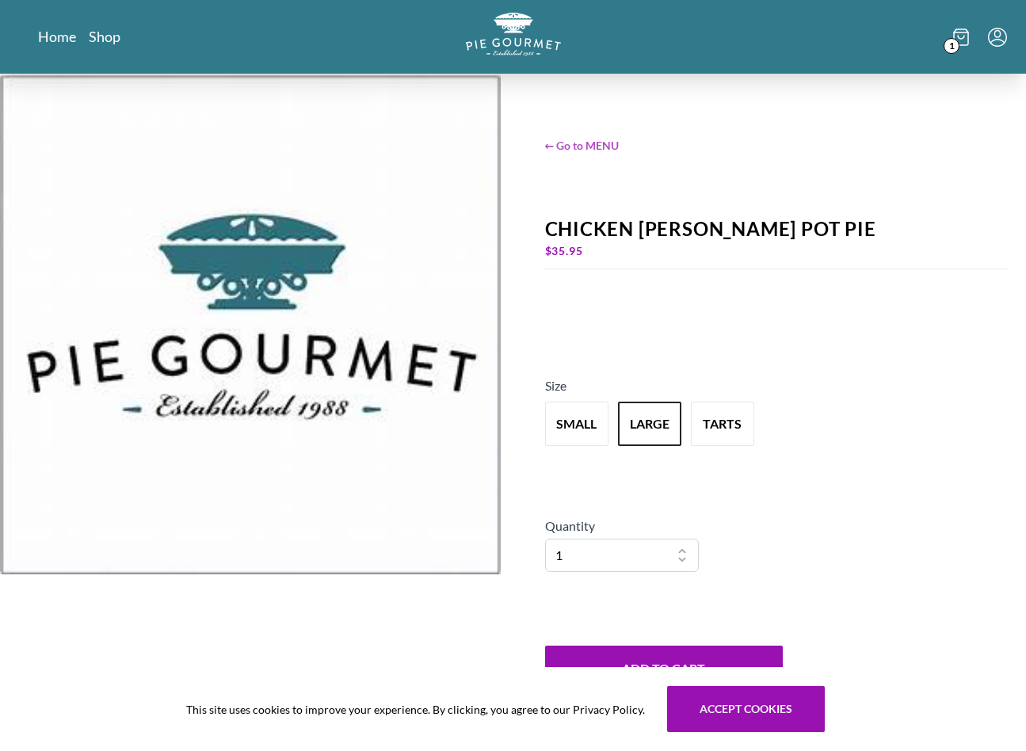
click at [614, 149] on span "← Go to MENU" at bounding box center [776, 145] width 463 height 17
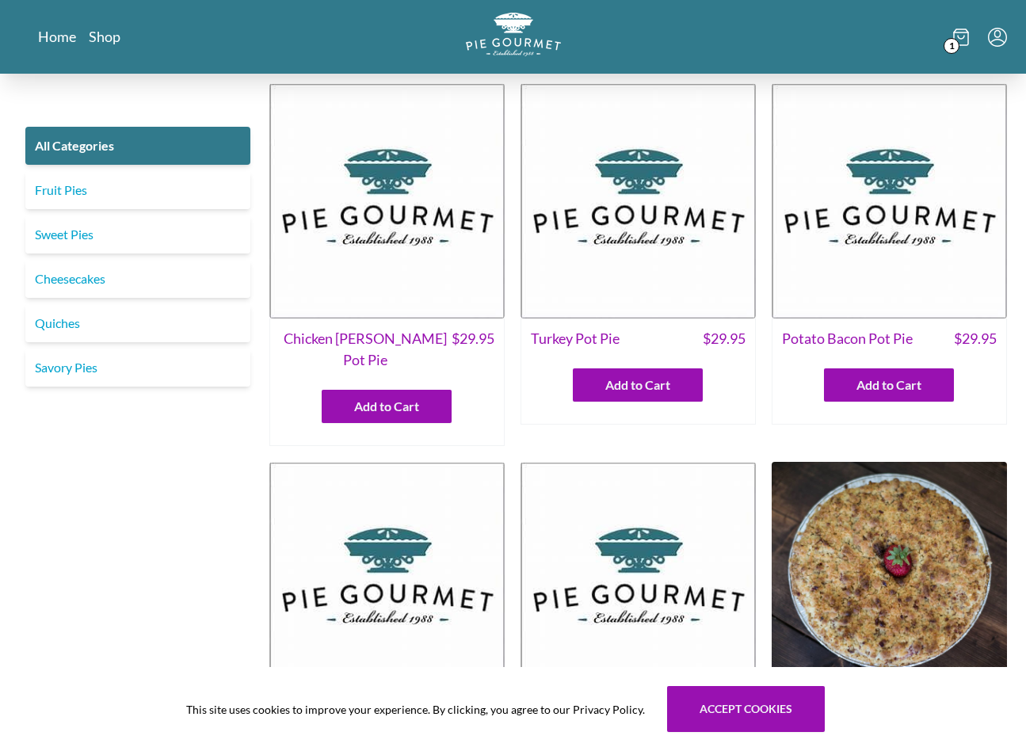
click at [383, 271] on img at bounding box center [386, 200] width 235 height 235
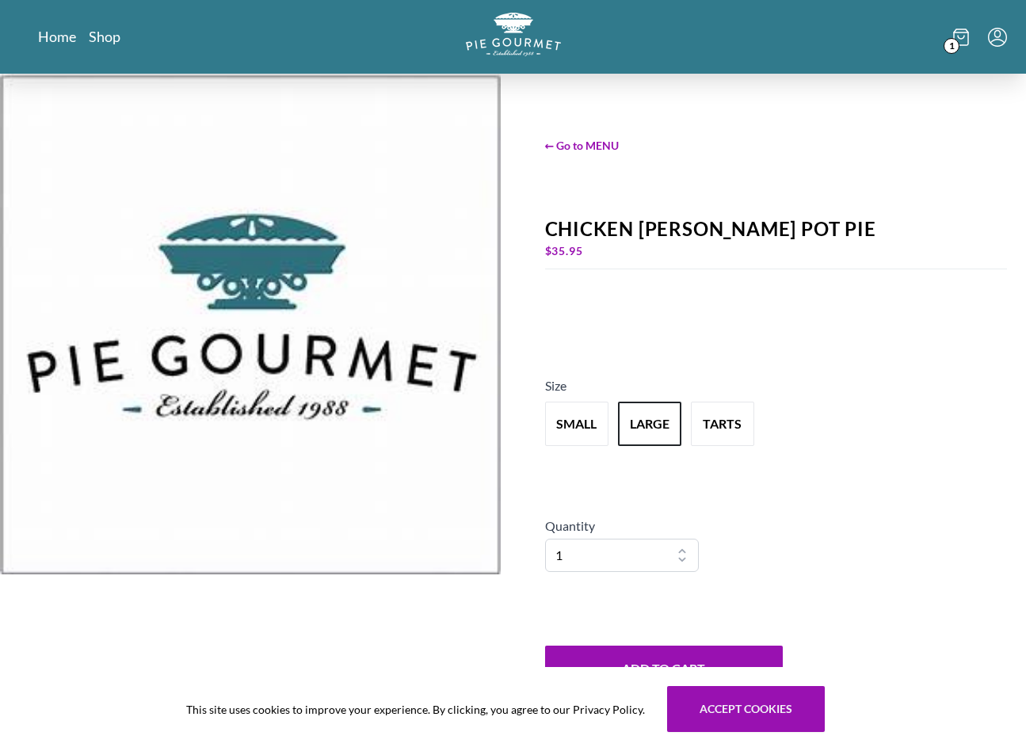
scroll to position [158, 0]
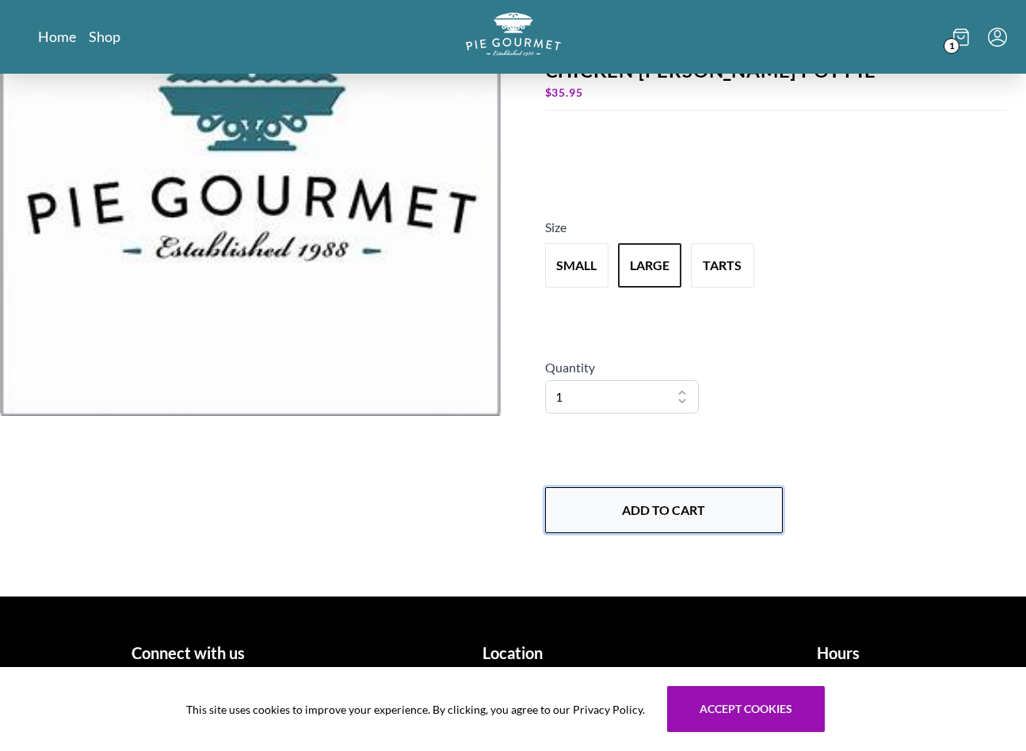
click at [722, 515] on button "Add to Cart" at bounding box center [664, 510] width 238 height 46
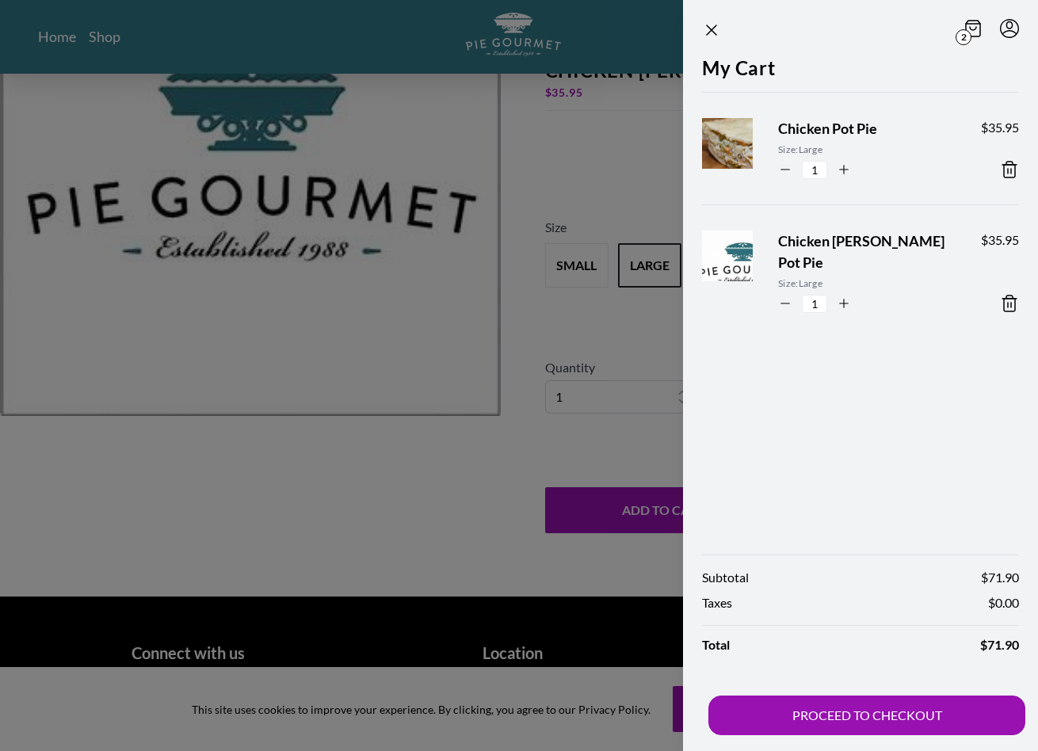
click at [339, 453] on div at bounding box center [519, 375] width 1038 height 751
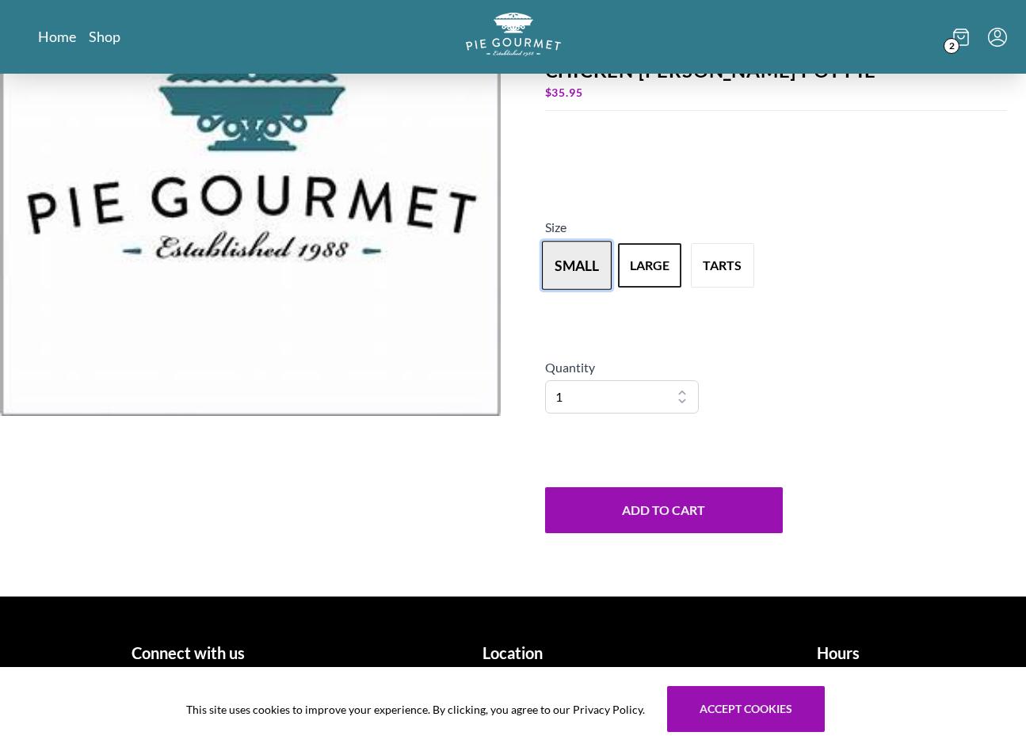
click at [569, 262] on button "small" at bounding box center [577, 265] width 70 height 49
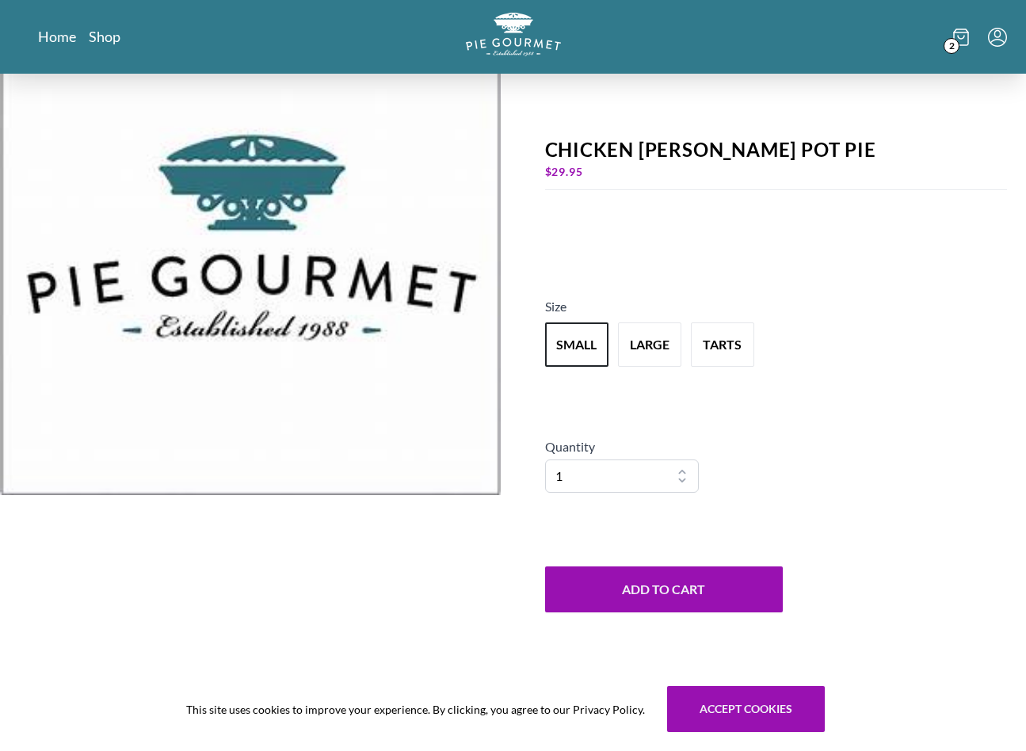
click at [935, 40] on div "2" at bounding box center [841, 37] width 329 height 48
click at [957, 44] on span "2" at bounding box center [951, 46] width 16 height 16
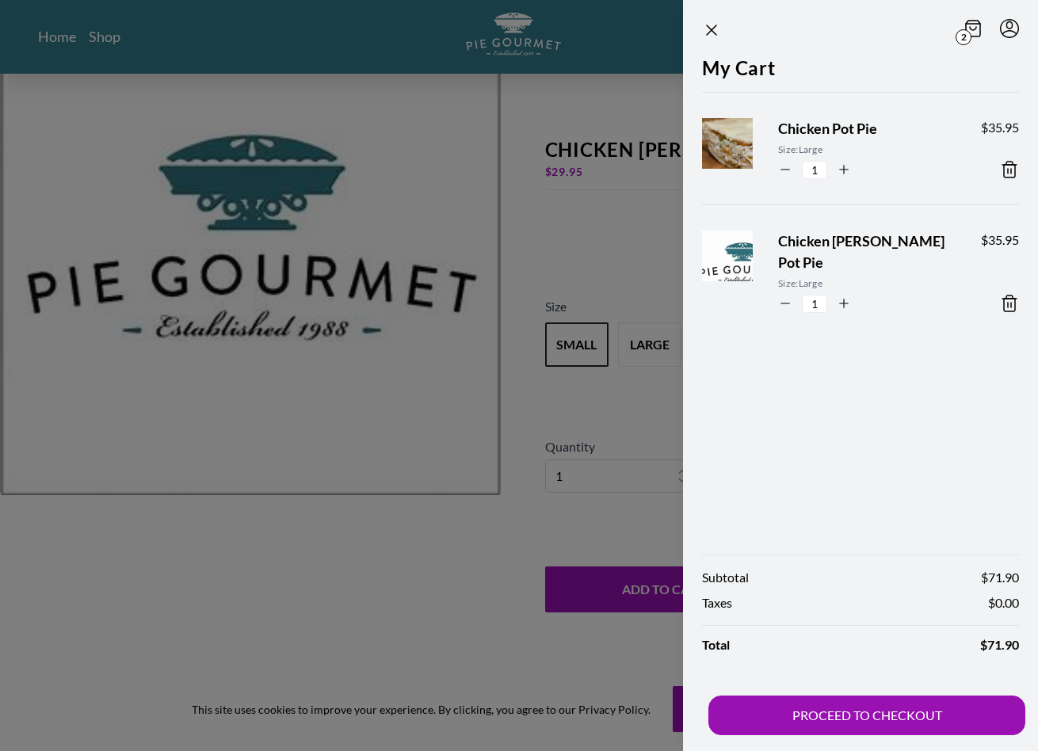
click at [253, 570] on div at bounding box center [519, 375] width 1038 height 751
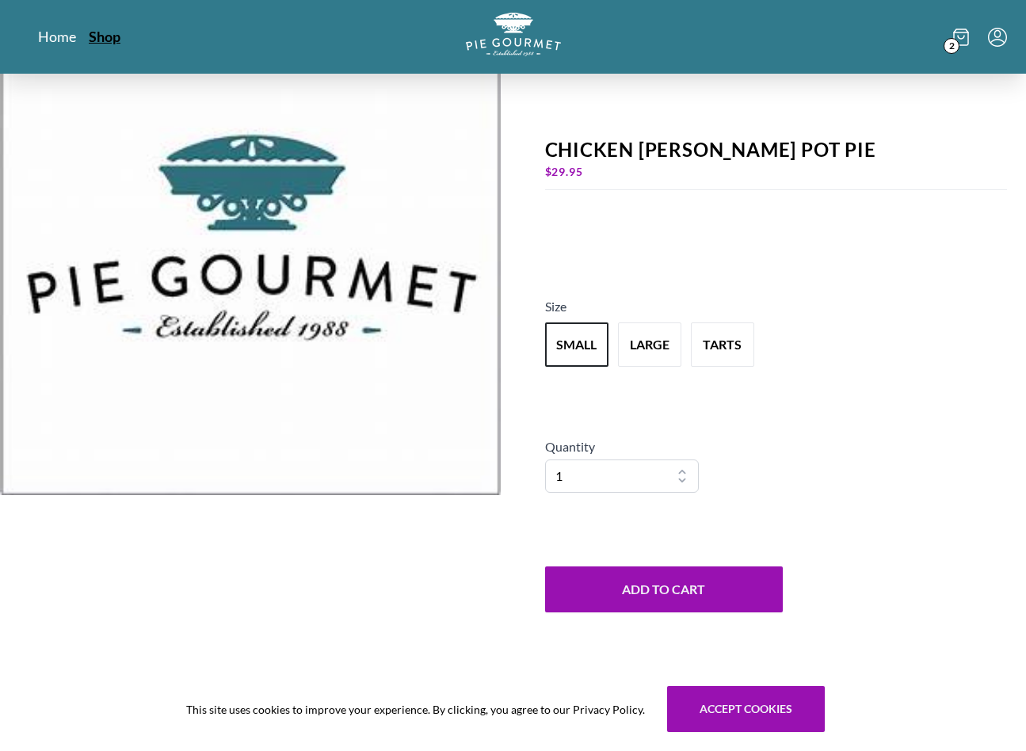
click at [114, 36] on link "Shop" at bounding box center [105, 36] width 32 height 19
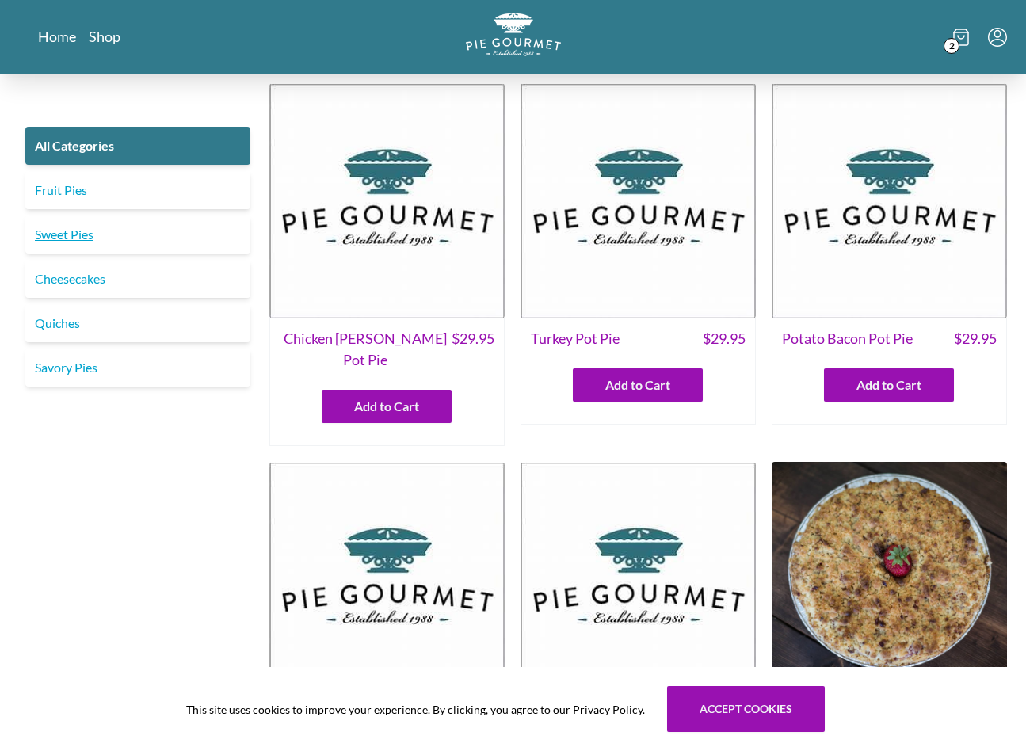
click at [83, 234] on link "Sweet Pies" at bounding box center [137, 234] width 225 height 38
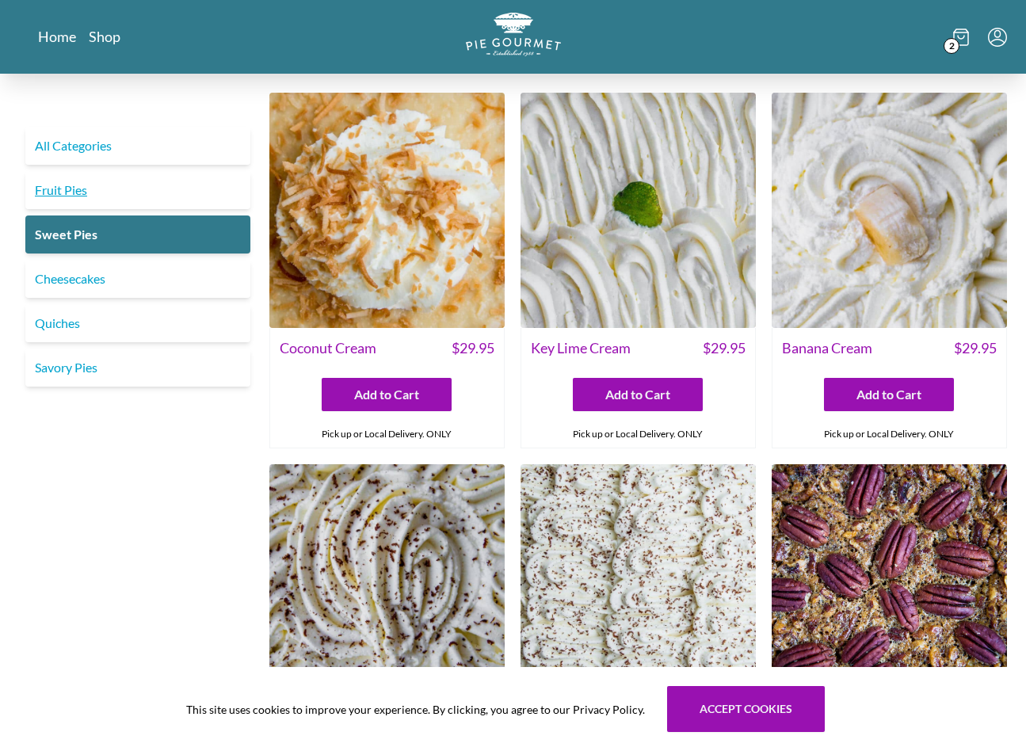
click at [36, 201] on link "Fruit Pies" at bounding box center [137, 190] width 225 height 38
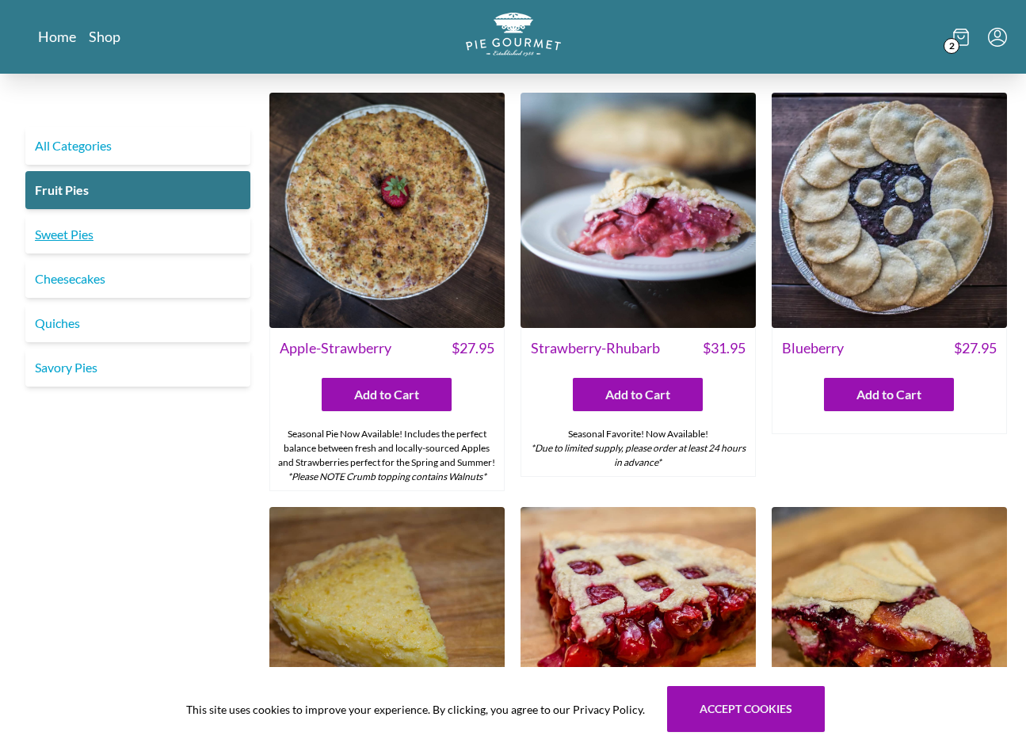
click at [58, 234] on link "Sweet Pies" at bounding box center [137, 234] width 225 height 38
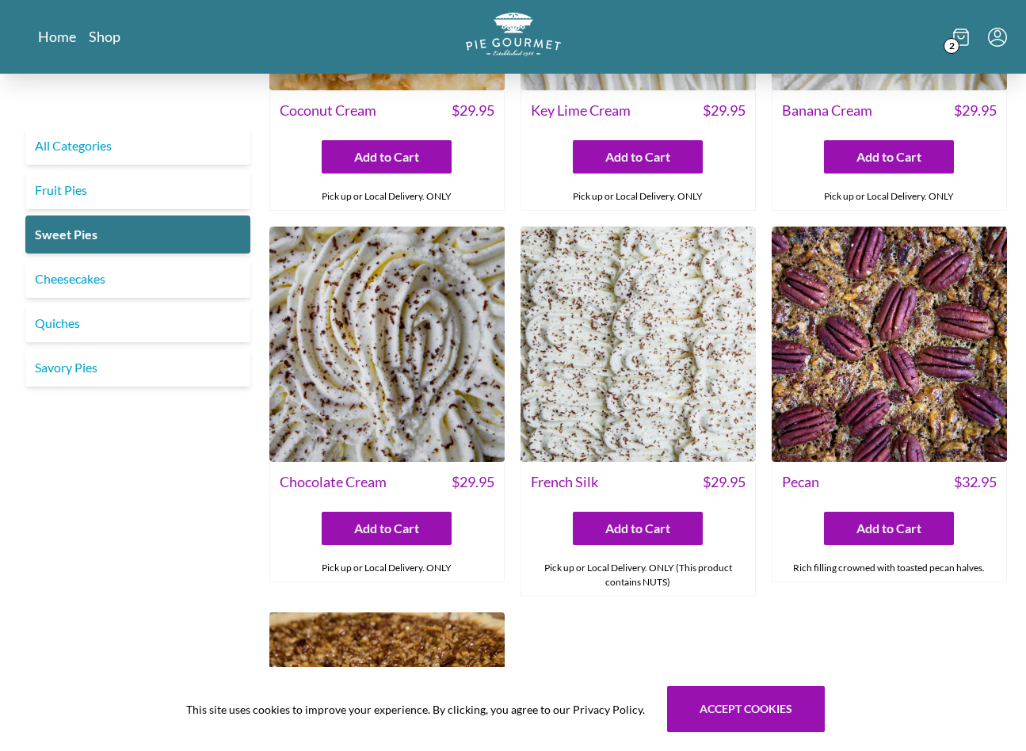
scroll to position [475, 0]
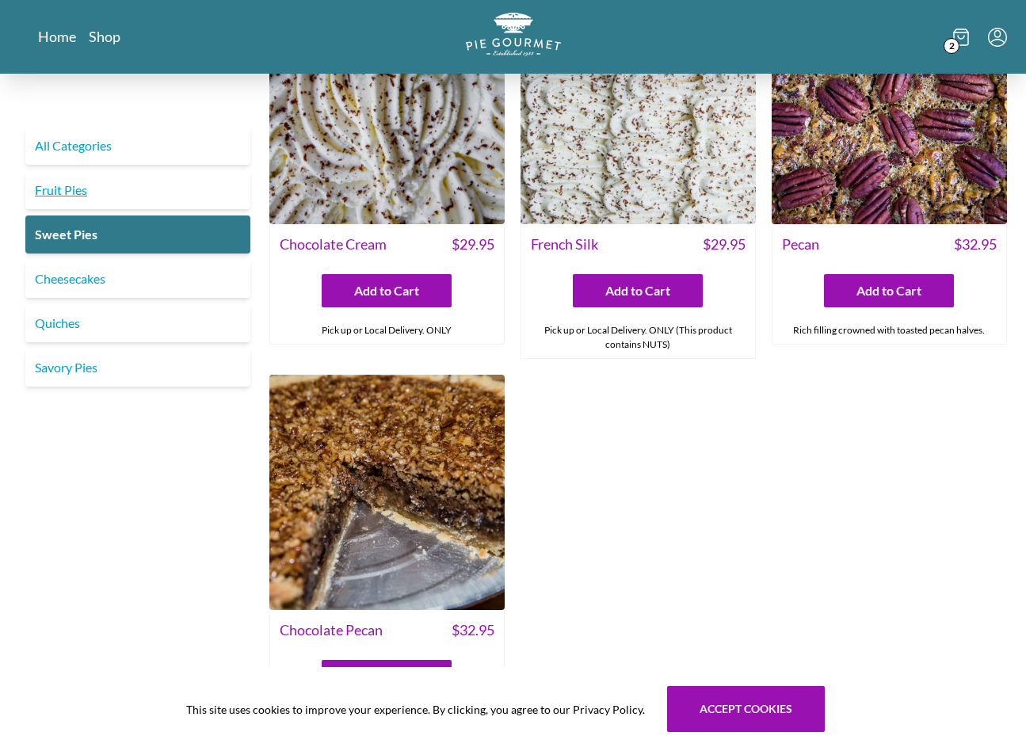
click at [58, 193] on link "Fruit Pies" at bounding box center [137, 190] width 225 height 38
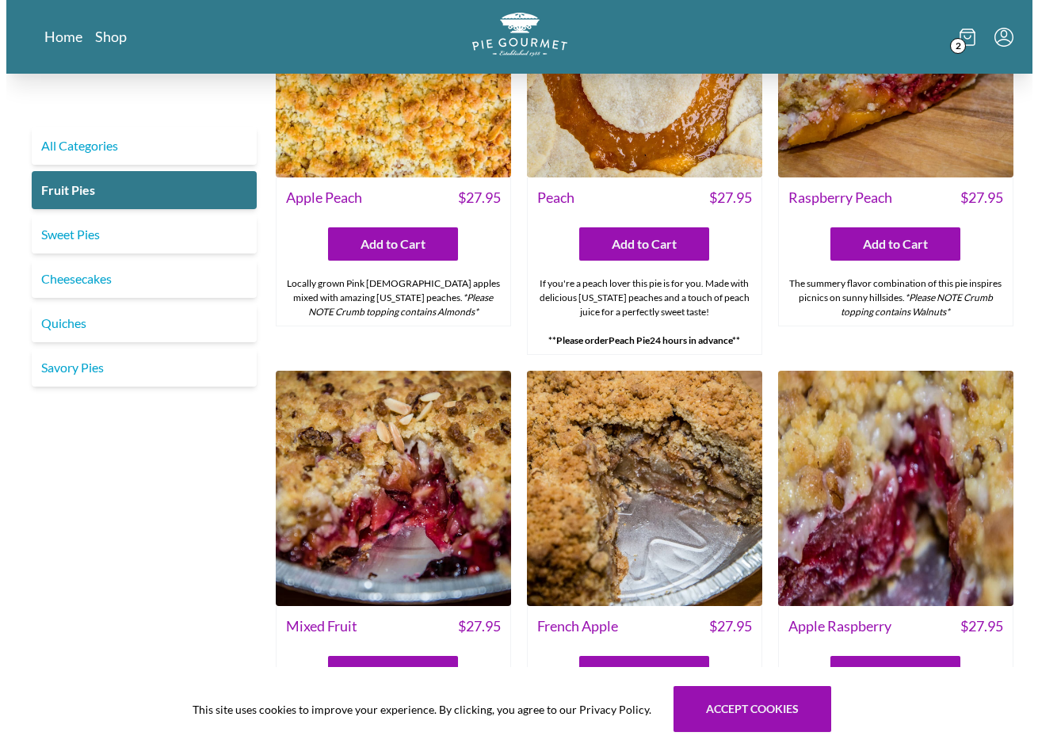
scroll to position [1109, 0]
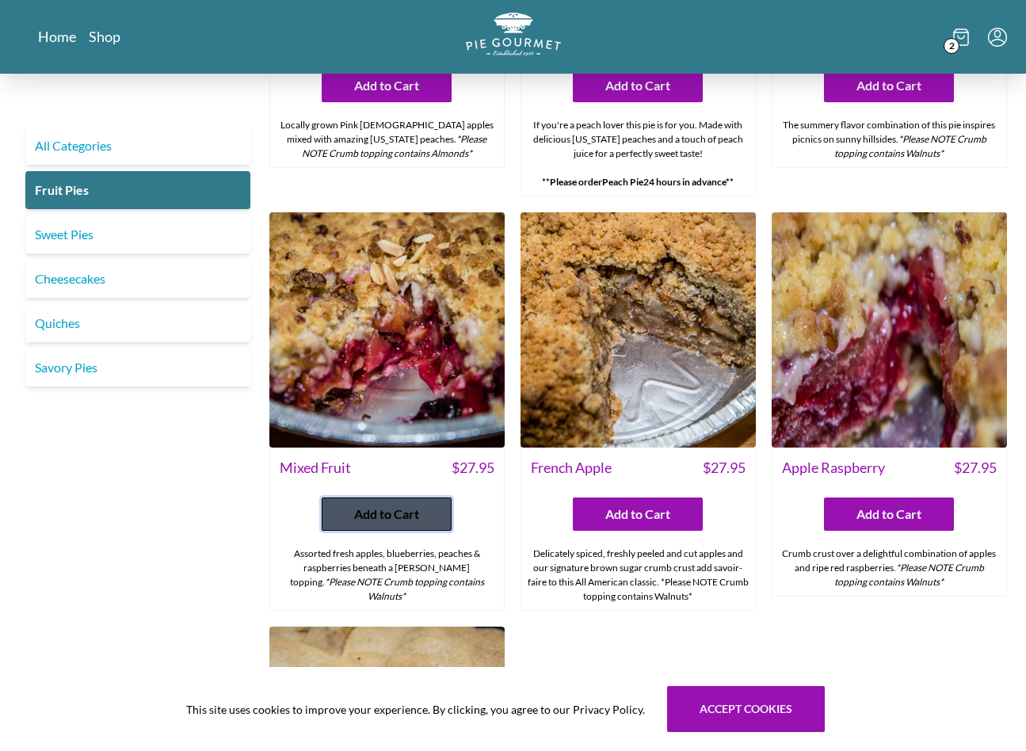
click at [396, 511] on span "Add to Cart" at bounding box center [386, 514] width 65 height 19
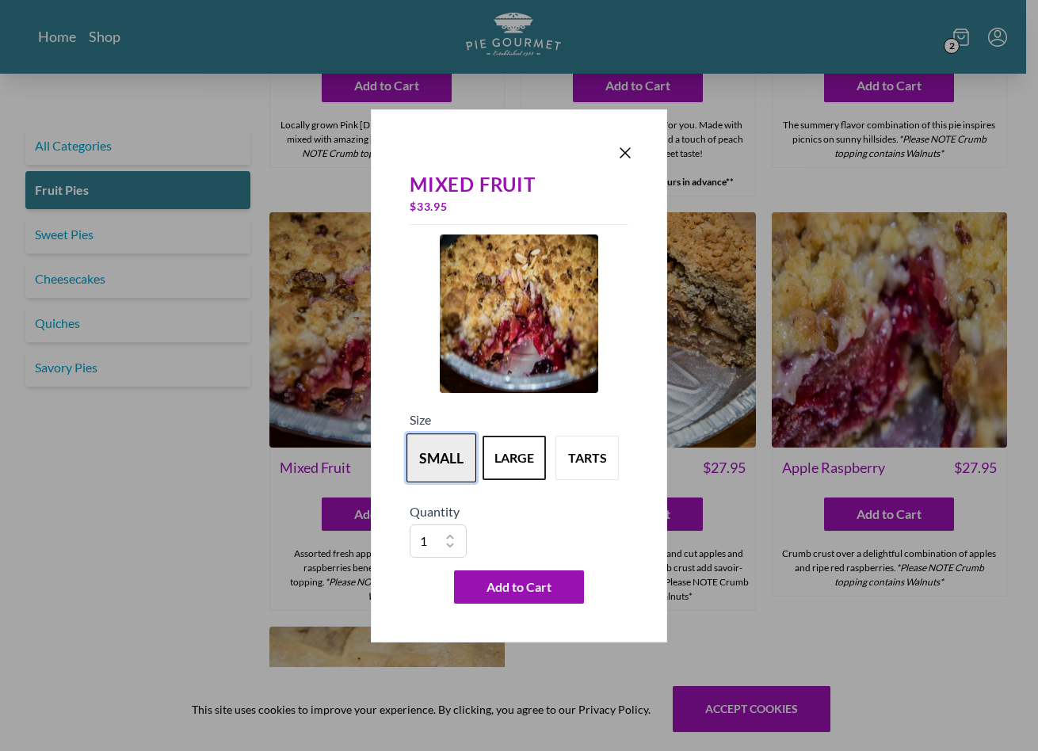
click at [435, 451] on button "small" at bounding box center [441, 457] width 70 height 49
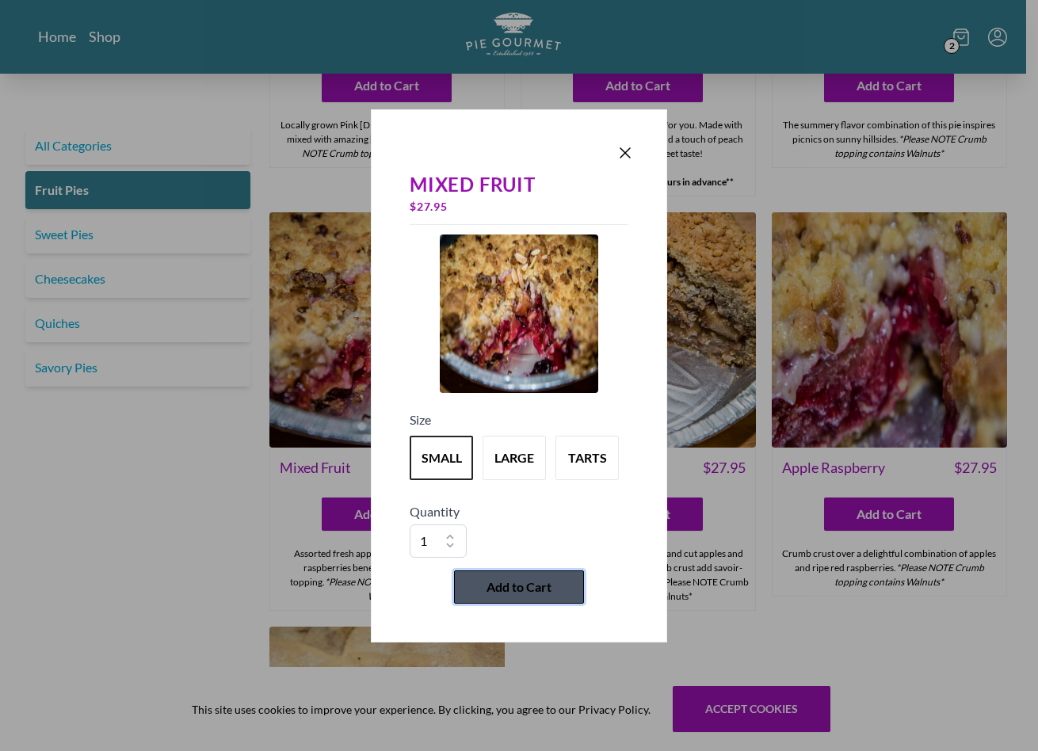
click at [526, 570] on span "Add to Cart" at bounding box center [518, 586] width 65 height 19
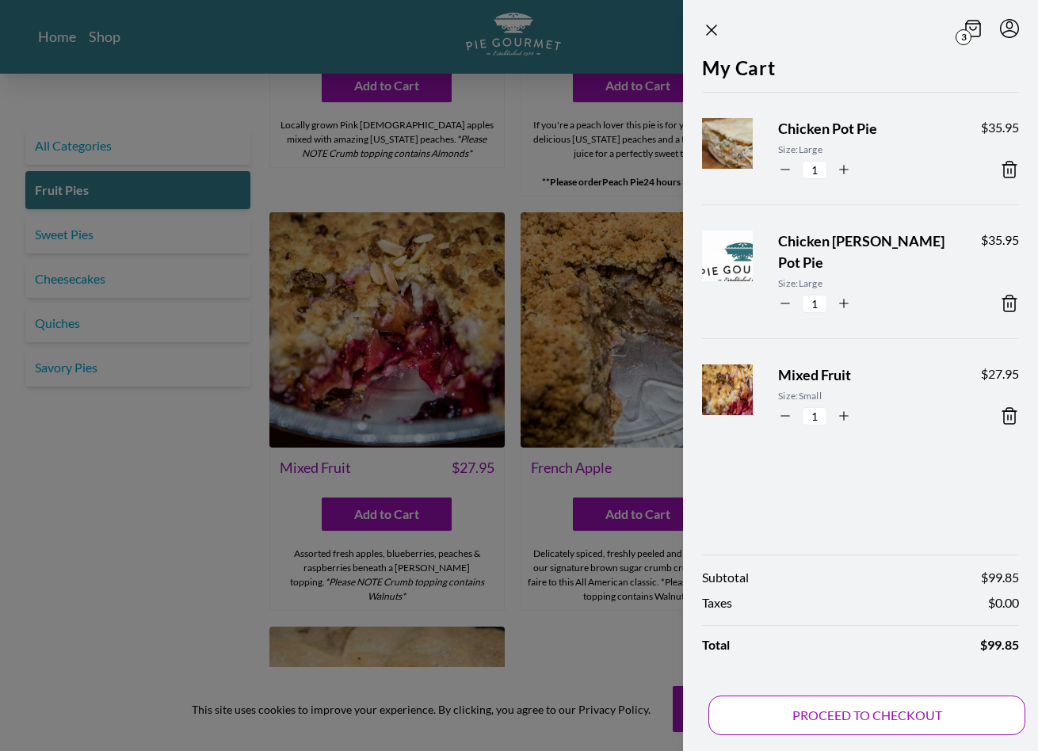
click at [836, 570] on button "PROCEED TO CHECKOUT" at bounding box center [866, 715] width 317 height 40
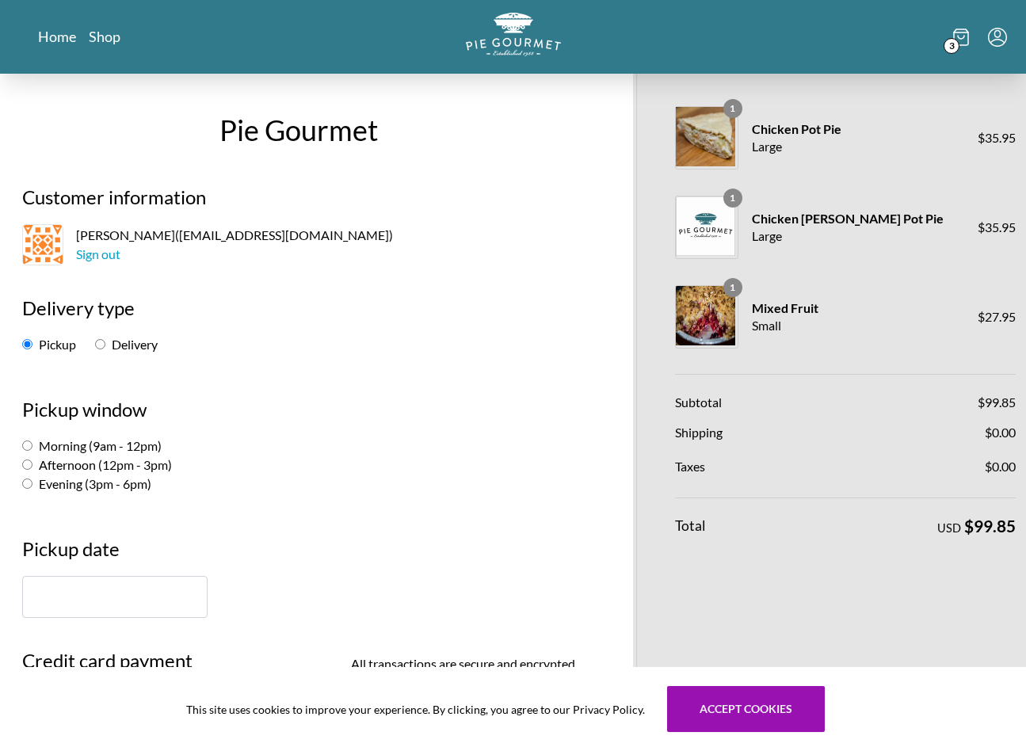
scroll to position [79, 0]
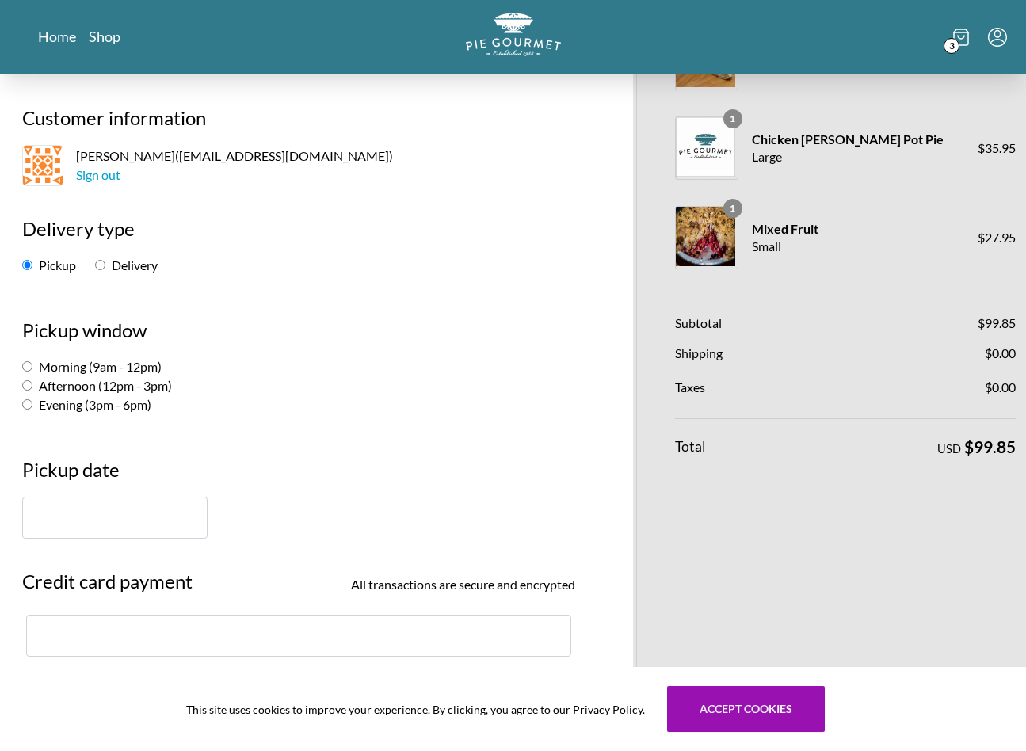
click at [133, 508] on input "text" at bounding box center [114, 518] width 185 height 42
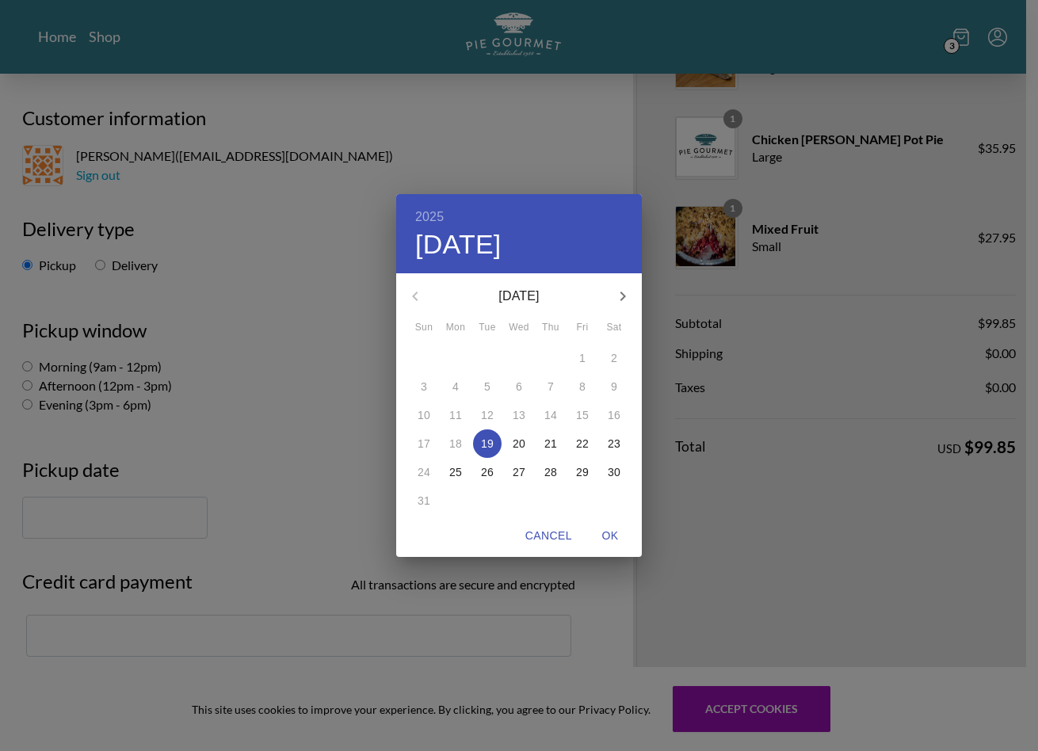
click at [483, 439] on p "19" at bounding box center [487, 444] width 13 height 16
click at [611, 530] on span "OK" at bounding box center [610, 536] width 38 height 20
type input "[DATE]"
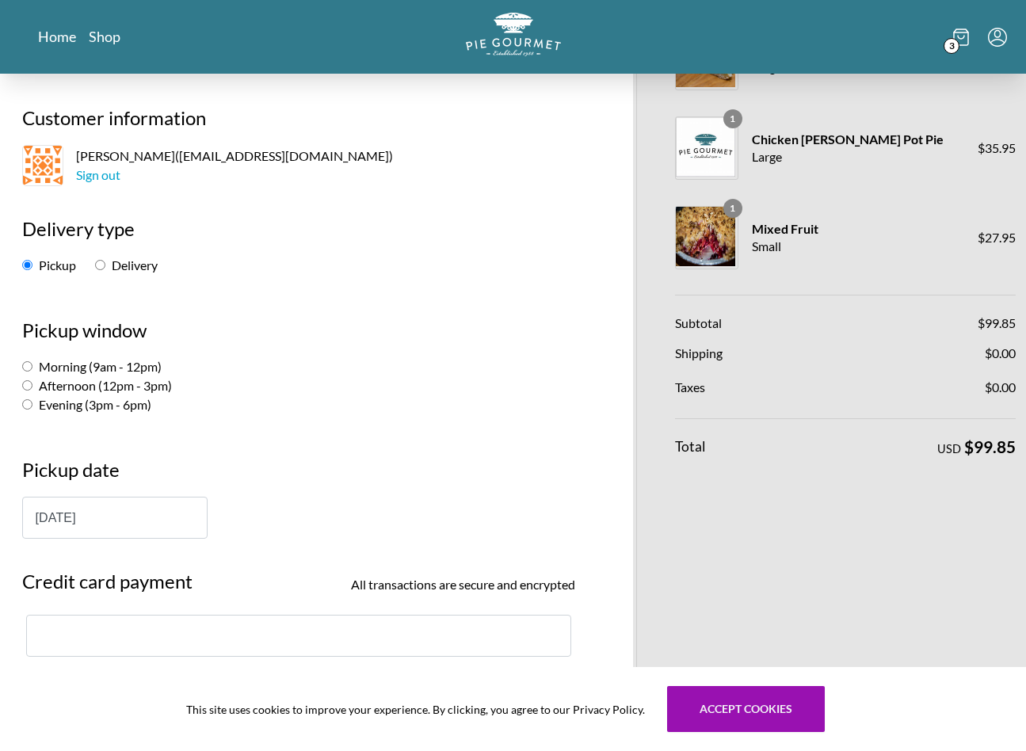
click at [31, 404] on input "Evening (3pm - 6pm)" at bounding box center [27, 404] width 10 height 10
radio input "true"
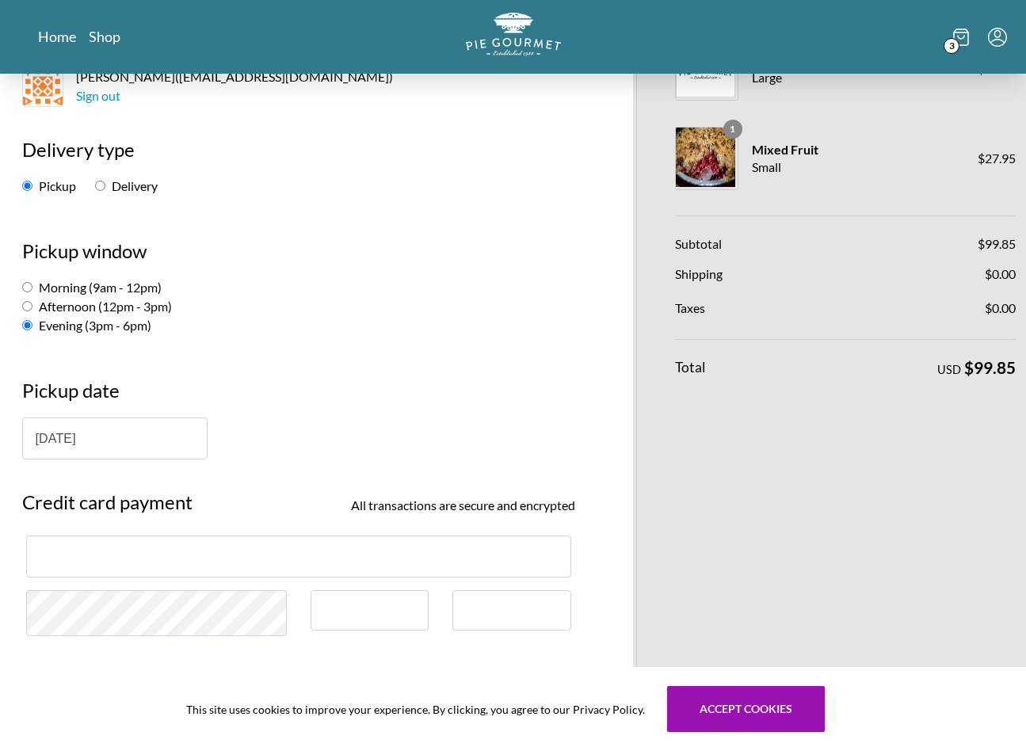
click at [349, 570] on div at bounding box center [369, 610] width 119 height 40
click at [557, 570] on div at bounding box center [511, 610] width 119 height 40
click at [150, 570] on div at bounding box center [156, 619] width 284 height 59
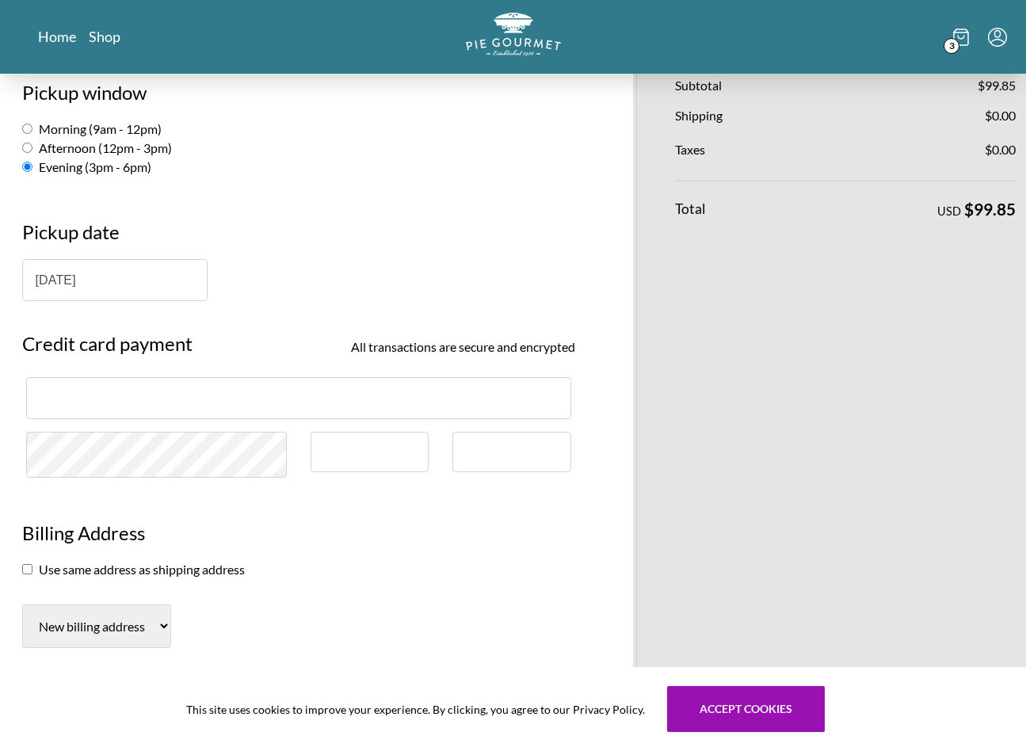
scroll to position [554, 0]
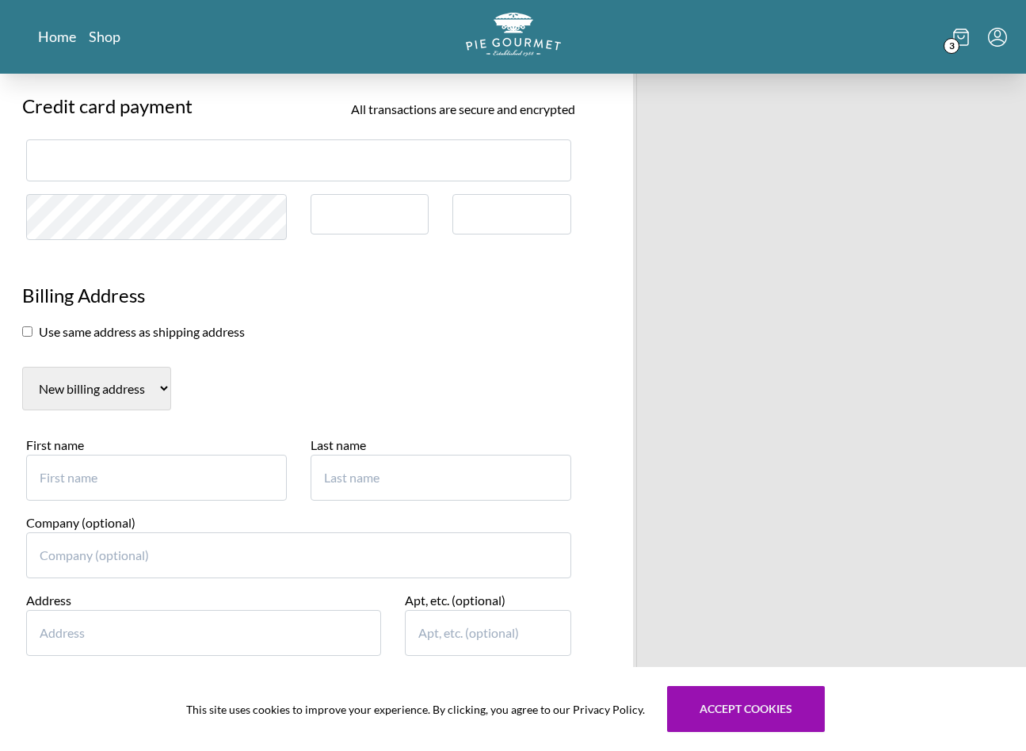
click at [29, 327] on input "checkbox" at bounding box center [27, 331] width 10 height 10
checkbox input "true"
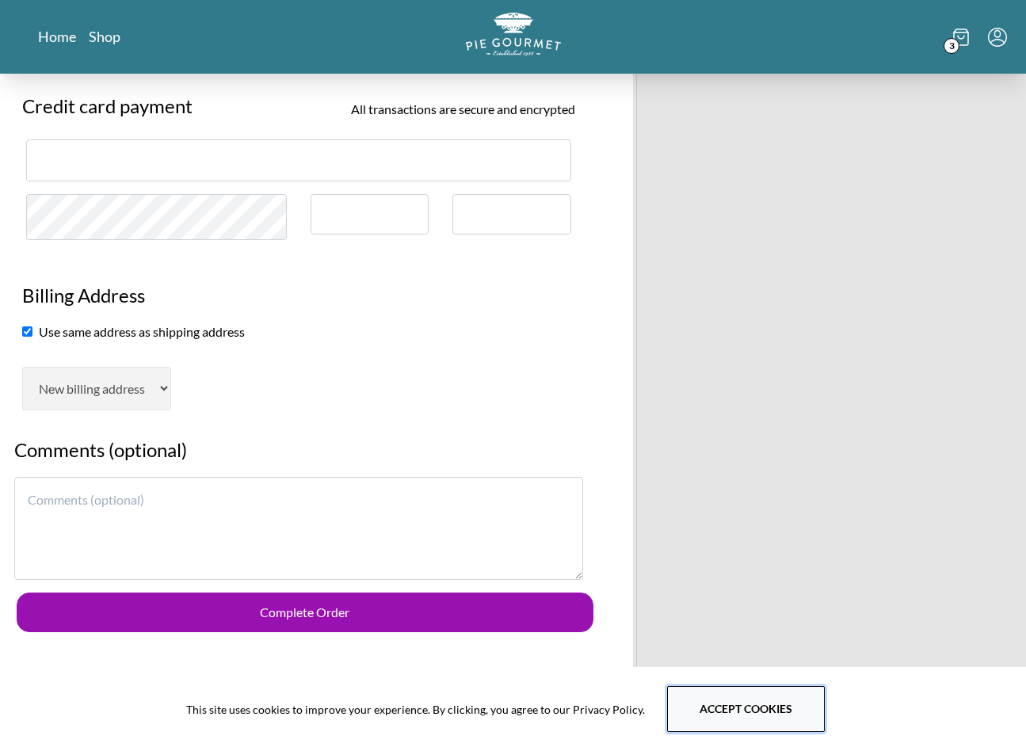
click at [702, 570] on button "Accept cookies" at bounding box center [746, 709] width 158 height 46
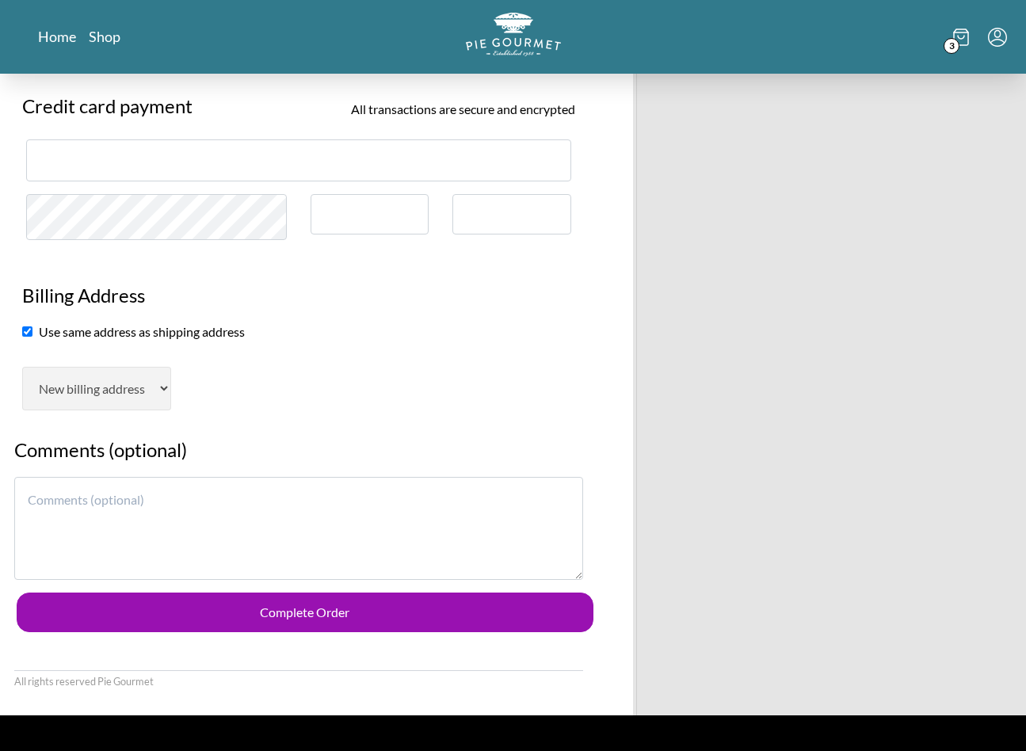
scroll to position [681, 0]
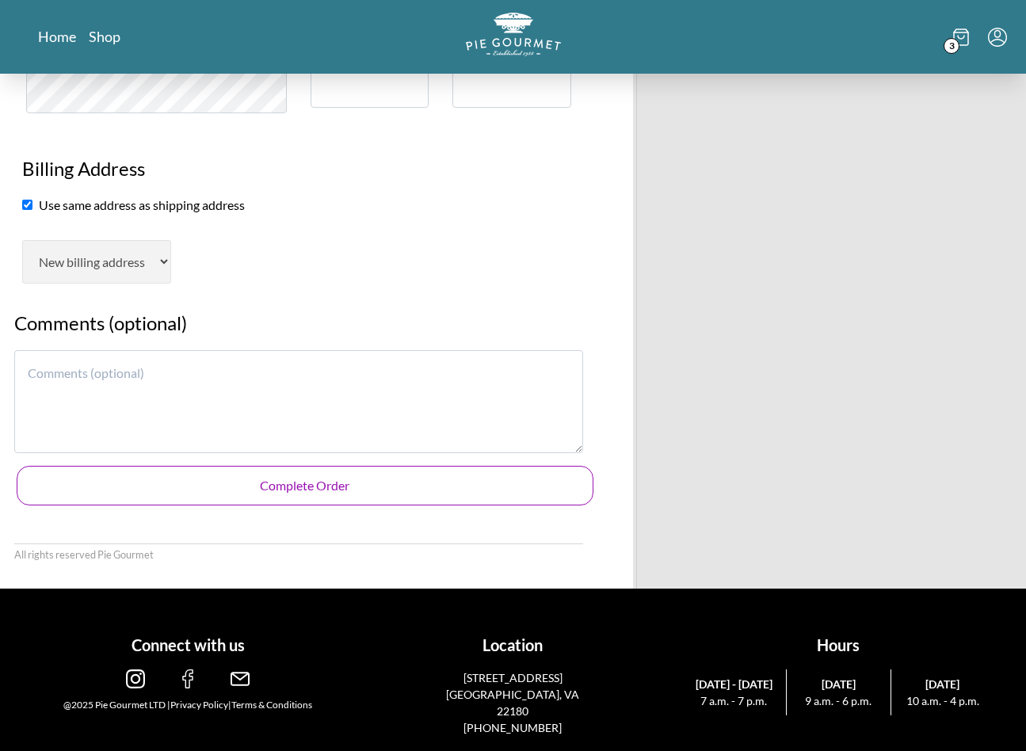
click at [322, 483] on button "Complete Order" at bounding box center [305, 486] width 577 height 40
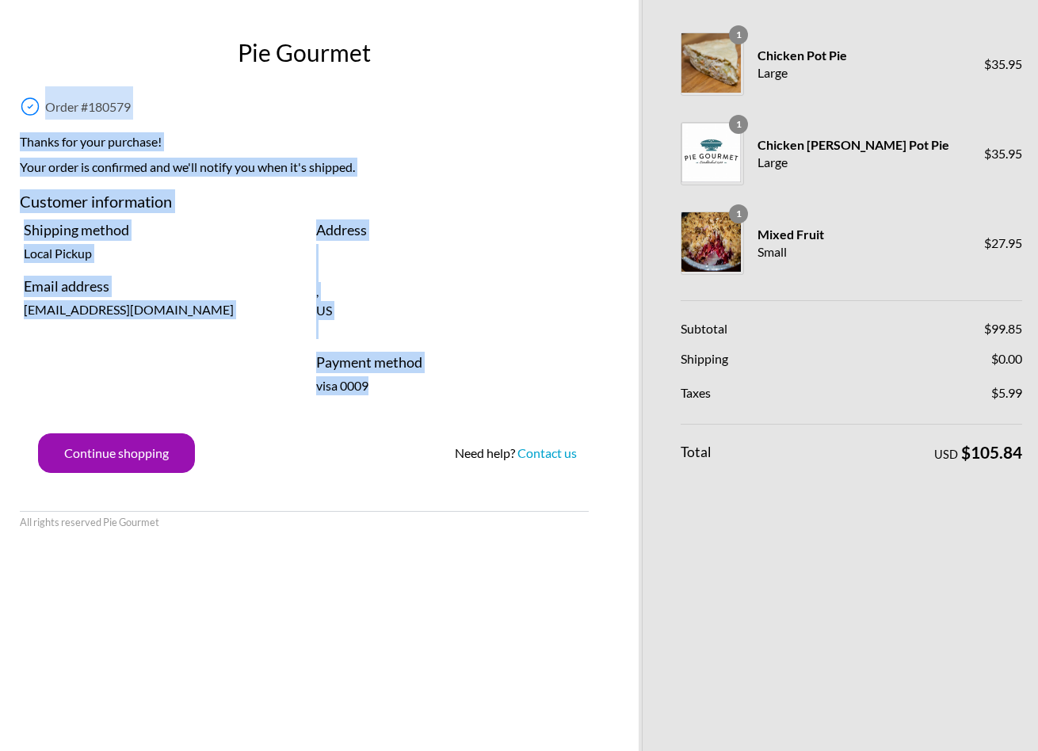
drag, startPoint x: 42, startPoint y: 78, endPoint x: 468, endPoint y: 375, distance: 519.0
click at [468, 375] on div "Pie Gourmet Order # 180579 Thanks for your purchase! Your order is confirmed an…" at bounding box center [304, 375] width 600 height 751
copy div "Order # 180579 Thanks for your purchase! Your order is confirmed and we'll noti…"
click at [469, 376] on div "Address , [GEOGRAPHIC_DATA] Payment method visa 0009" at bounding box center [450, 307] width 292 height 176
